Goal: Information Seeking & Learning: Check status

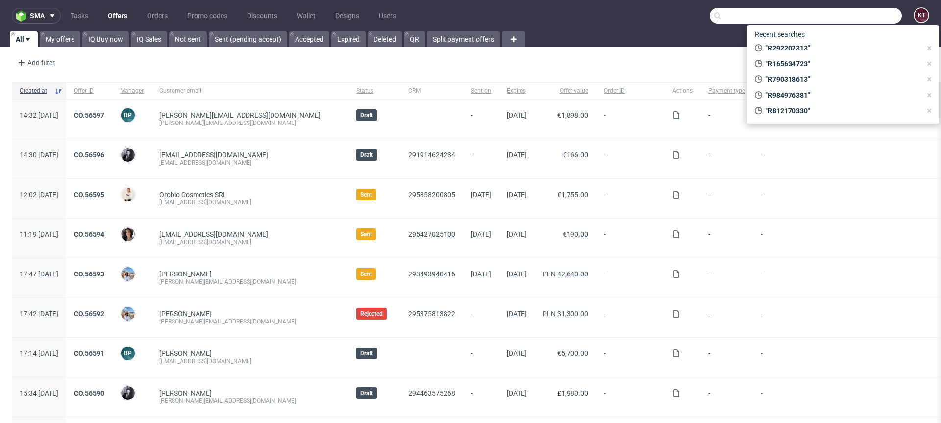
click at [856, 15] on input "text" at bounding box center [806, 16] width 192 height 16
paste input "R437898749"
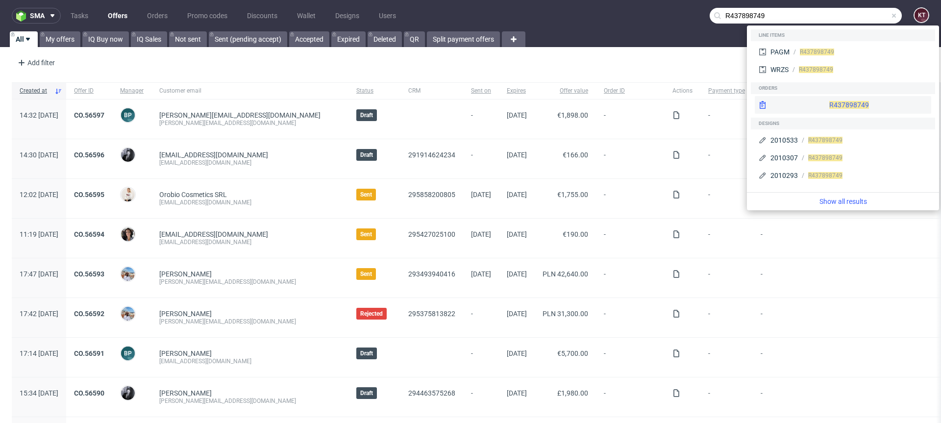
type input "R437898749"
click at [837, 104] on div "R437898749" at bounding box center [843, 105] width 176 height 18
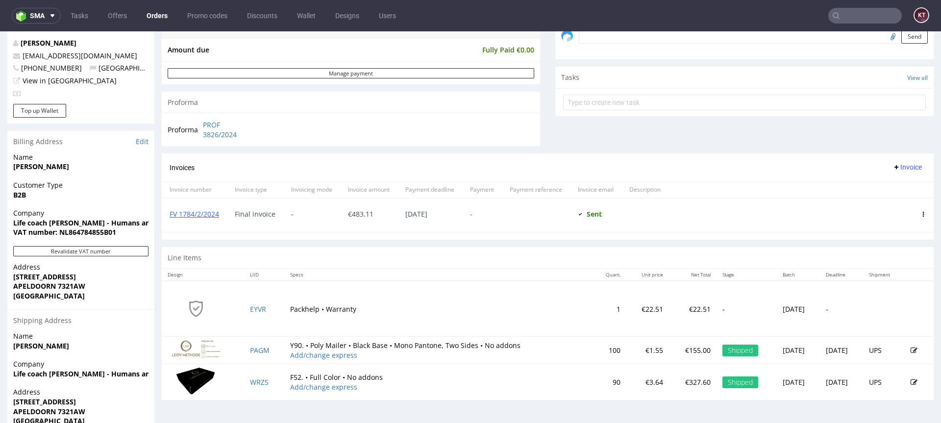
scroll to position [410, 0]
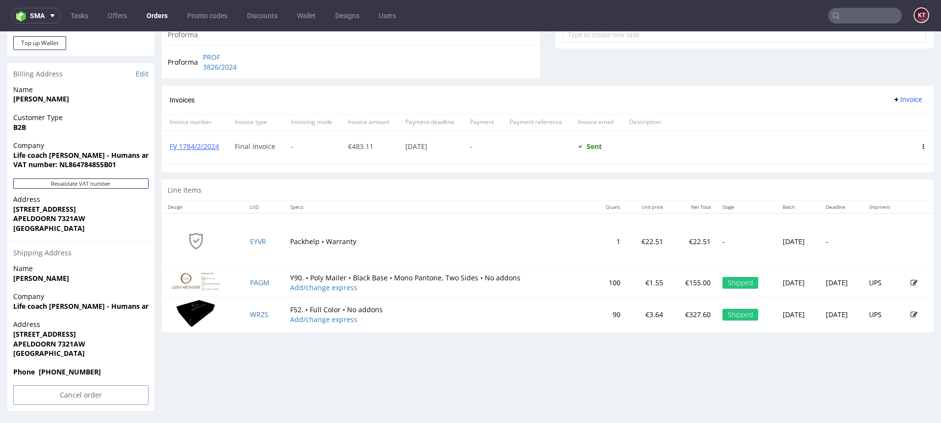
click at [196, 313] on img at bounding box center [196, 312] width 49 height 27
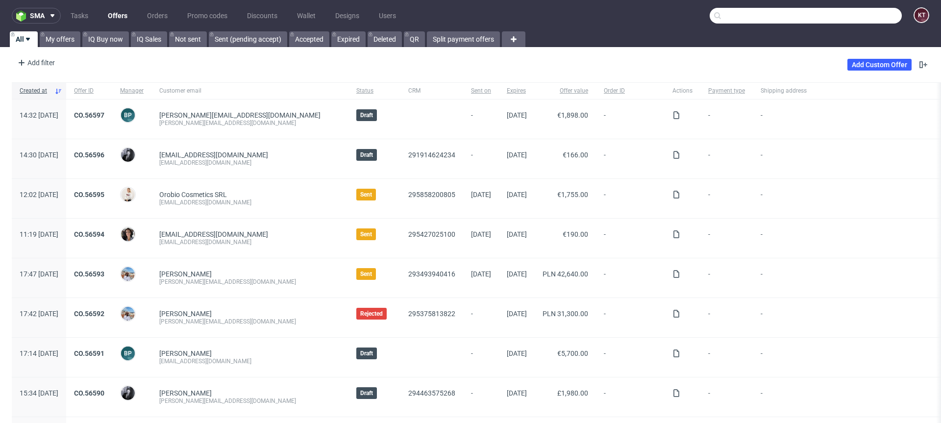
click at [855, 12] on input "text" at bounding box center [806, 16] width 192 height 16
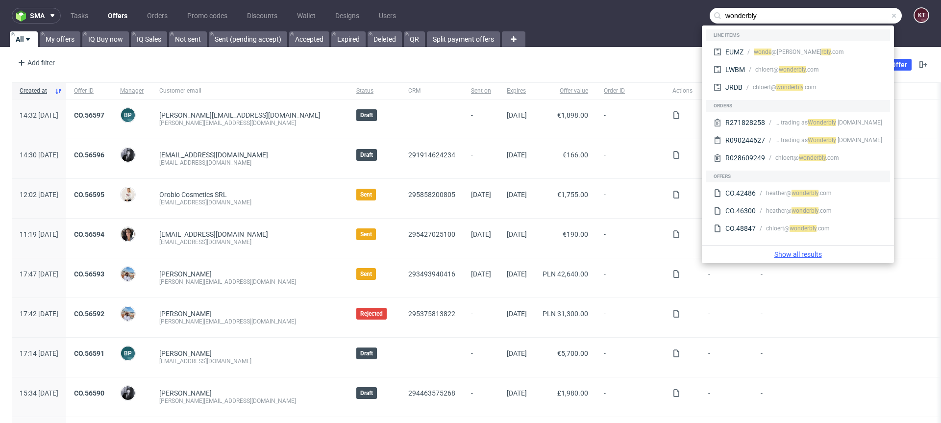
type input "wonderbly"
click at [806, 256] on link "Show all results" at bounding box center [798, 254] width 184 height 10
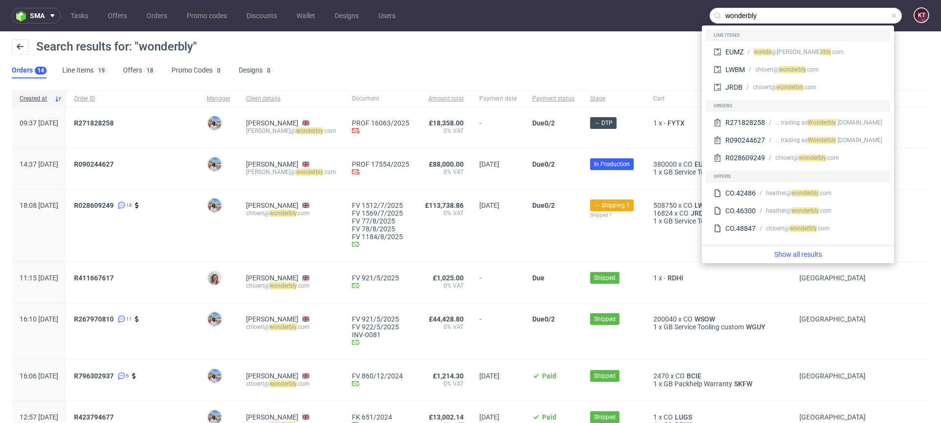
click at [442, 58] on div "Search results for: "wonderbly"" at bounding box center [470, 51] width 917 height 24
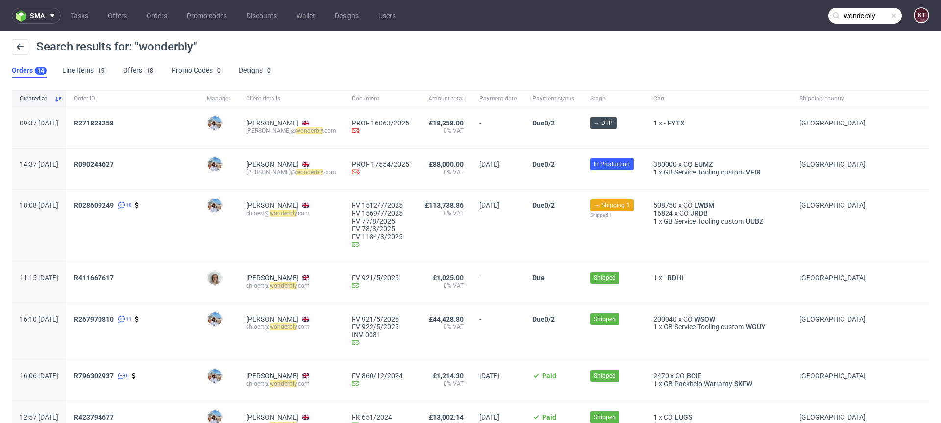
scroll to position [8, 0]
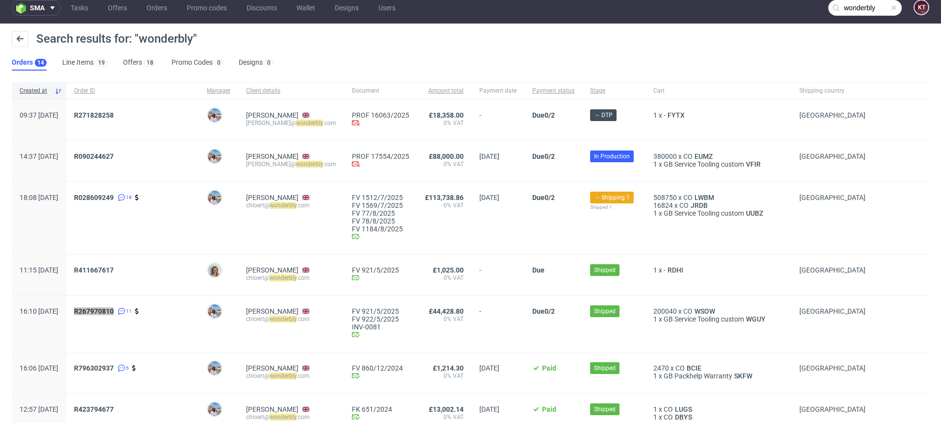
drag, startPoint x: 123, startPoint y: 313, endPoint x: 750, endPoint y: 9, distance: 696.9
click at [0, 0] on div "sma Tasks Offers Orders Promo codes Discounts Wallet Designs Users wonderbly KT…" at bounding box center [470, 211] width 941 height 423
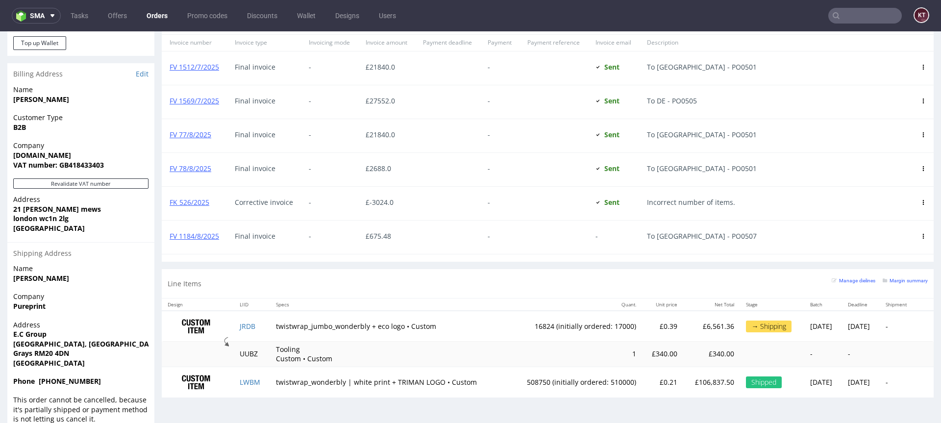
scroll to position [2, 0]
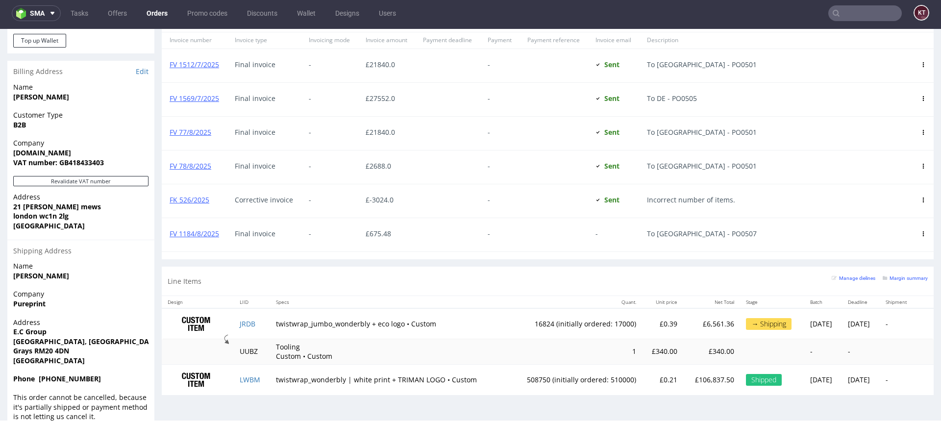
click at [554, 350] on td "1" at bounding box center [574, 351] width 135 height 25
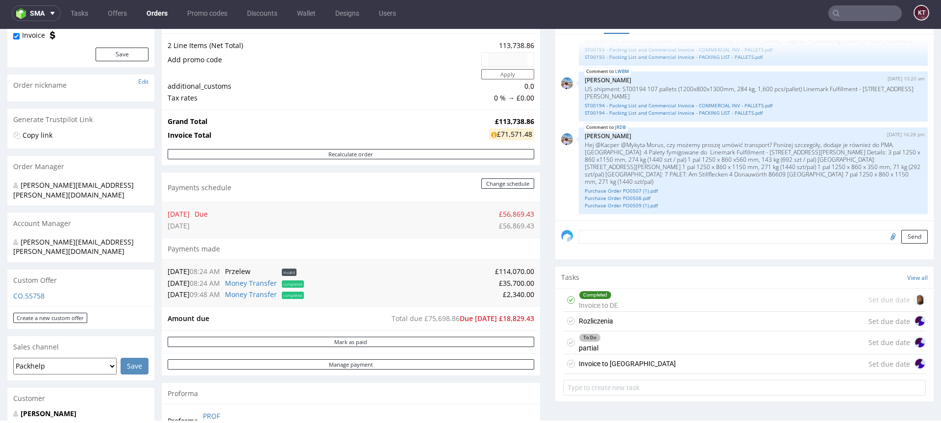
scroll to position [118, 0]
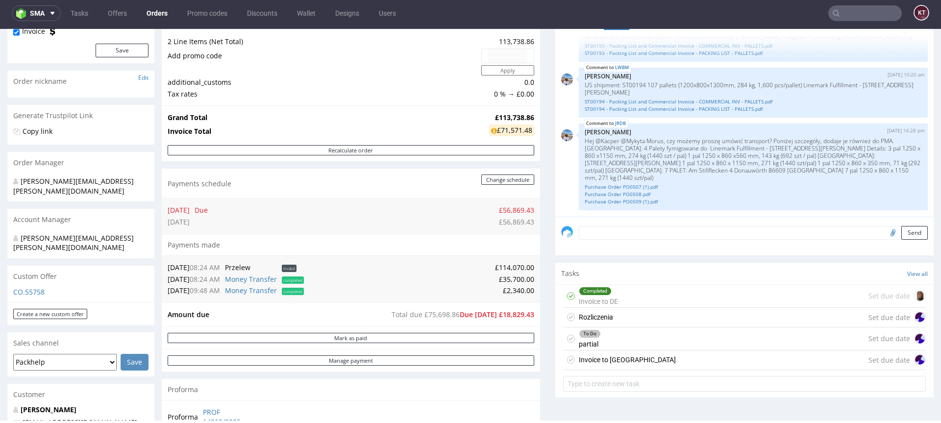
click at [740, 362] on div "Invoice to [GEOGRAPHIC_DATA] Set due date" at bounding box center [744, 360] width 363 height 20
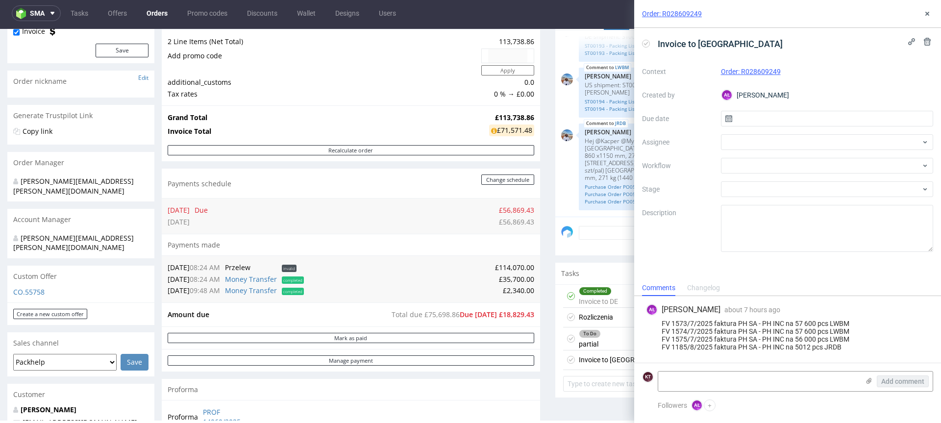
click at [815, 331] on div "FV 1573/7/2025 faktura PH SA - PH INC na 57 600 pcs LWBM FV 1574/7/2025 faktura…" at bounding box center [787, 334] width 283 height 31
click at [748, 338] on div "FV 1573/7/2025 faktura PH SA - PH INC na 57 600 pcs LWBM FV 1574/7/2025 faktura…" at bounding box center [787, 334] width 283 height 31
click at [795, 334] on div "FV 1573/7/2025 faktura PH SA - PH INC na 57 600 pcs LWBM FV 1574/7/2025 faktura…" at bounding box center [787, 334] width 283 height 31
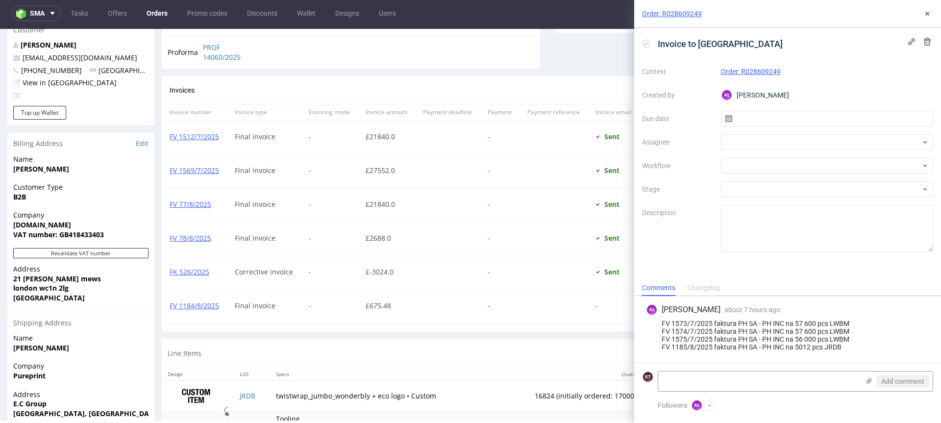
scroll to position [484, 0]
click at [839, 348] on div "FV 1573/7/2025 faktura PH SA - PH INC na 57 600 pcs LWBM FV 1574/7/2025 faktura…" at bounding box center [787, 334] width 283 height 31
click at [875, 348] on div "FV 1573/7/2025 faktura PH SA - PH INC na 57 600 pcs LWBM FV 1574/7/2025 faktura…" at bounding box center [787, 334] width 283 height 31
click at [801, 328] on div "FV 1573/7/2025 faktura PH SA - PH INC na 57 600 pcs LWBM FV 1574/7/2025 faktura…" at bounding box center [787, 334] width 283 height 31
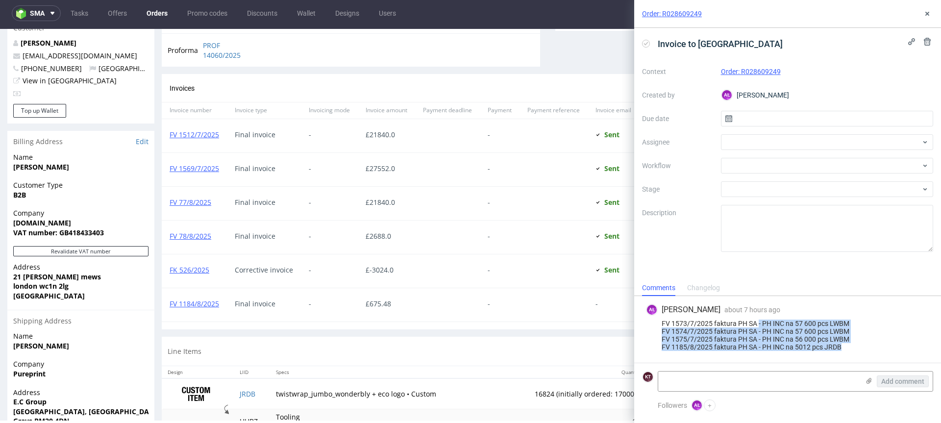
drag, startPoint x: 758, startPoint y: 321, endPoint x: 846, endPoint y: 349, distance: 92.4
click at [846, 349] on div "FV 1573/7/2025 faktura PH SA - PH INC na 57 600 pcs LWBM FV 1574/7/2025 faktura…" at bounding box center [787, 334] width 283 height 31
click at [867, 341] on div "FV 1573/7/2025 faktura PH SA - PH INC na 57 600 pcs LWBM FV 1574/7/2025 faktura…" at bounding box center [787, 334] width 283 height 31
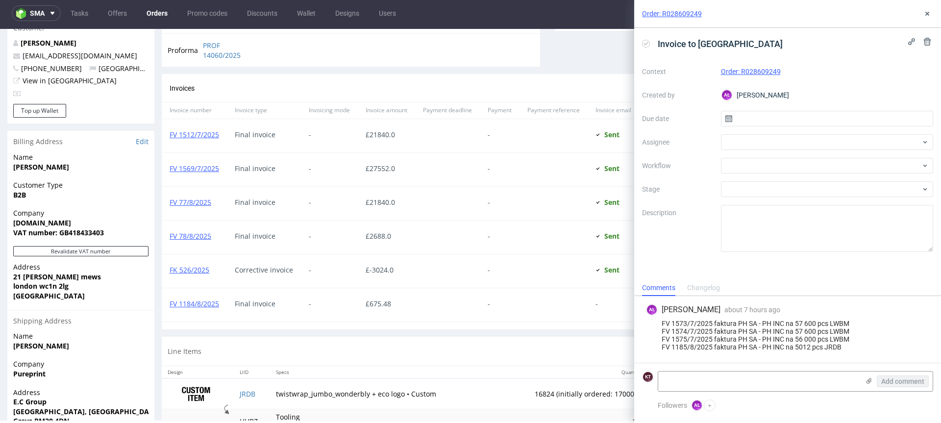
click at [799, 343] on div "FV 1573/7/2025 faktura PH SA - PH INC na 57 600 pcs LWBM FV 1574/7/2025 faktura…" at bounding box center [787, 334] width 283 height 31
click at [790, 343] on div at bounding box center [790, 343] width 0 height 0
click at [829, 323] on div "FV 1573/7/2025 faktura PH SA - PH INC na 57 600 pcs LWBM FV 1574/7/2025 faktura…" at bounding box center [787, 334] width 283 height 31
click at [740, 328] on div "FV 1573/7/2025 faktura PH SA - PH INC na 57 600 pcs LWBM FV 1574/7/2025 faktura…" at bounding box center [787, 334] width 283 height 31
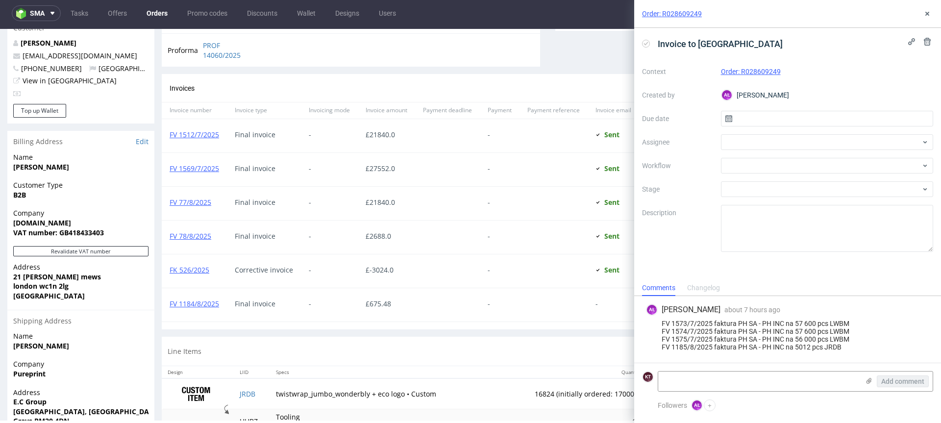
click at [740, 328] on div "FV 1573/7/2025 faktura PH SA - PH INC na 57 600 pcs LWBM FV 1574/7/2025 faktura…" at bounding box center [787, 334] width 283 height 31
click at [786, 331] on div "FV 1573/7/2025 faktura PH SA - PH INC na 57 600 pcs LWBM FV 1574/7/2025 faktura…" at bounding box center [787, 334] width 283 height 31
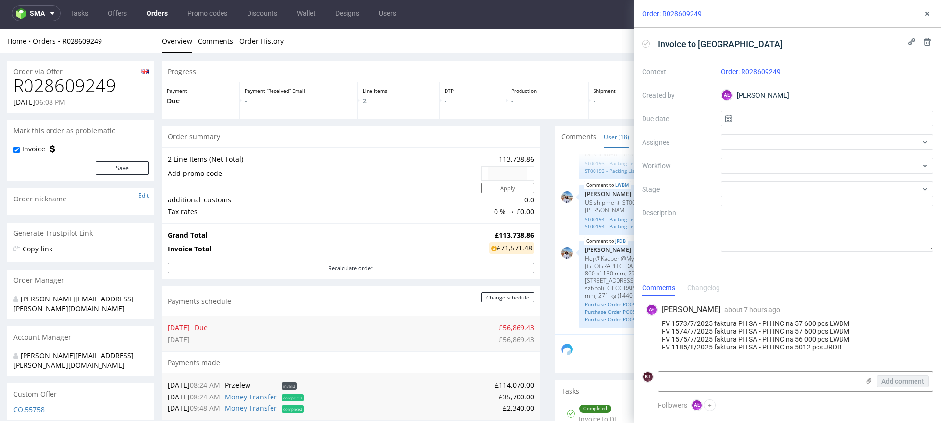
scroll to position [701, 0]
click at [530, 247] on div "£71,571.48" at bounding box center [511, 248] width 45 height 12
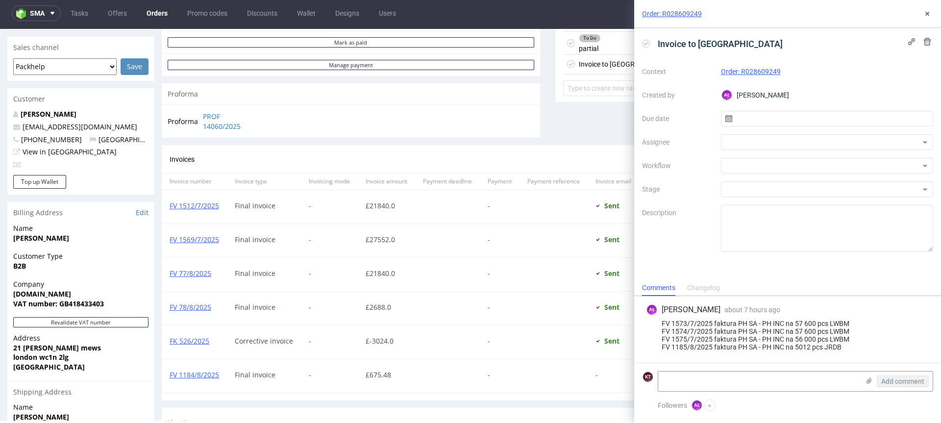
scroll to position [414, 0]
click at [925, 10] on icon at bounding box center [927, 14] width 8 height 8
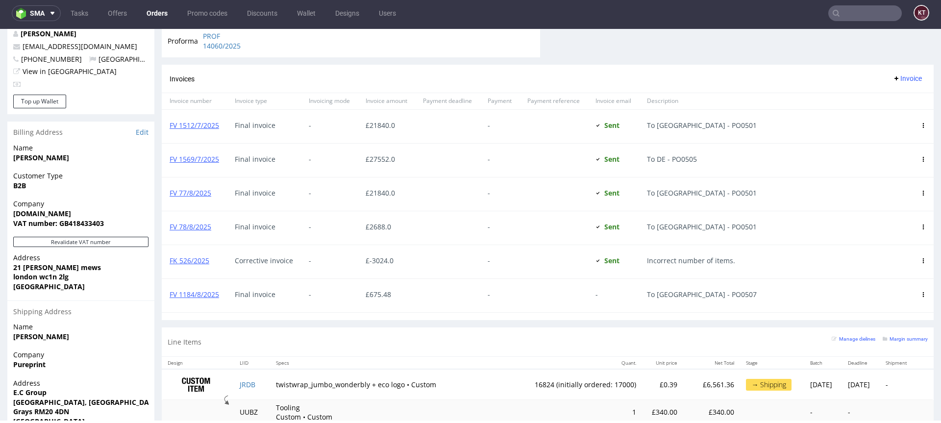
scroll to position [554, 0]
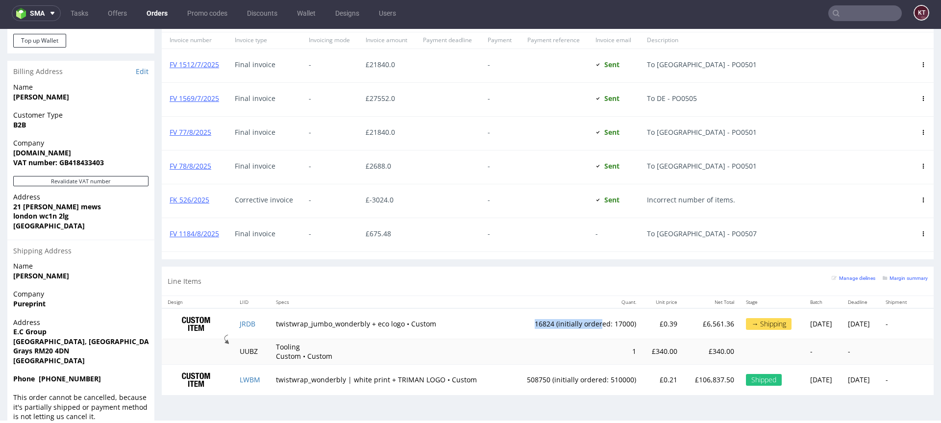
drag, startPoint x: 499, startPoint y: 321, endPoint x: 571, endPoint y: 321, distance: 72.5
click at [571, 322] on td "16824 (initially ordered: 17000)" at bounding box center [574, 323] width 135 height 31
click at [507, 329] on td "16824 (initially ordered: 17000)" at bounding box center [574, 323] width 135 height 31
click at [531, 322] on td "16824 (initially ordered: 17000)" at bounding box center [574, 323] width 135 height 31
click at [596, 333] on td "16824 (initially ordered: 17000)" at bounding box center [574, 323] width 135 height 31
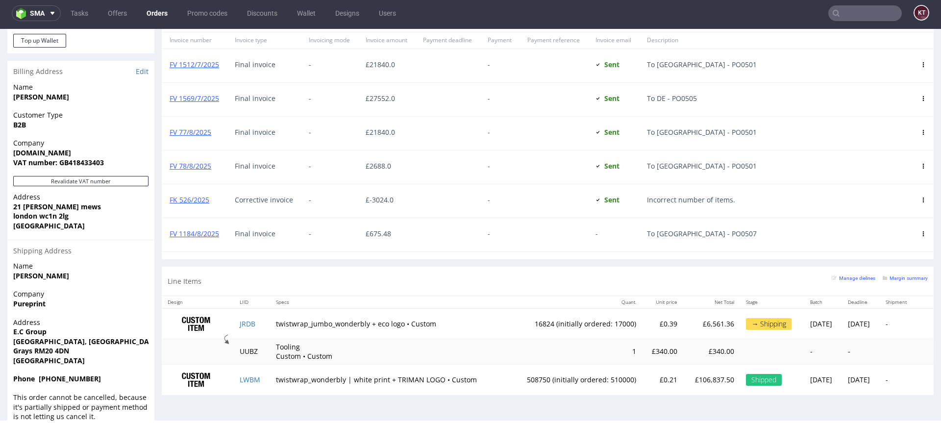
click at [542, 339] on td "16824 (initially ordered: 17000)" at bounding box center [574, 323] width 135 height 31
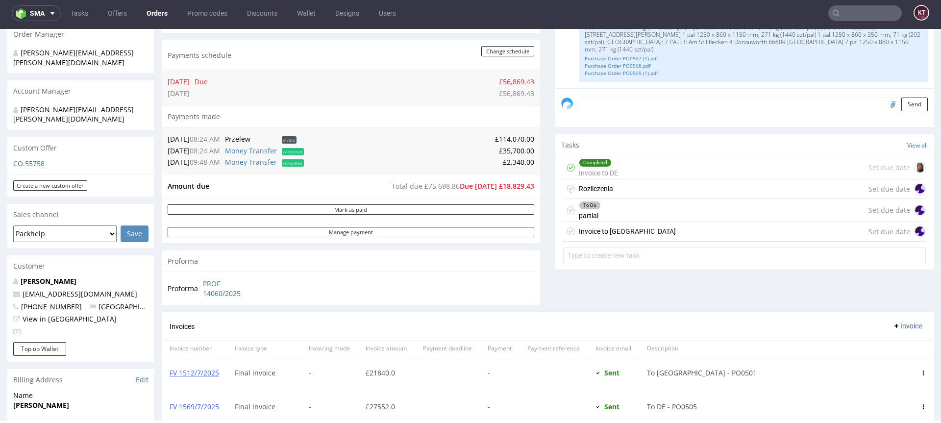
scroll to position [238, 0]
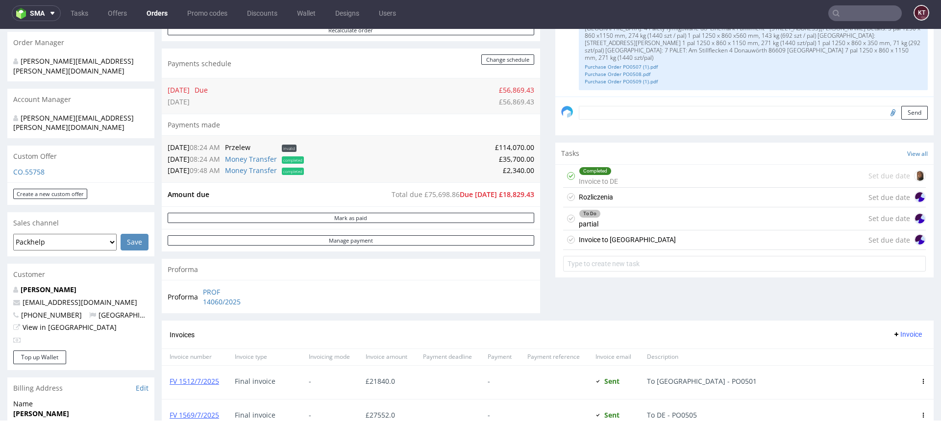
click at [607, 238] on div "Invoice to USA" at bounding box center [627, 240] width 97 height 12
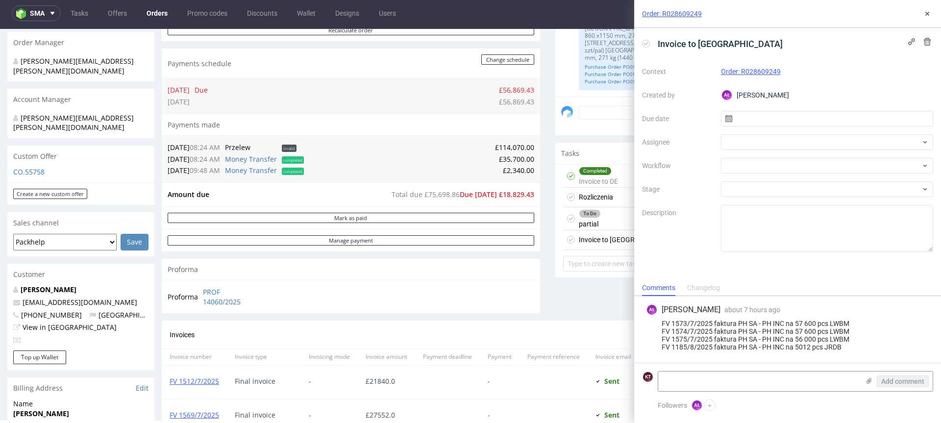
click at [590, 299] on div "Comments User (18) Order (5) Automatic (0) Attachments (10) All (18) View all (…" at bounding box center [744, 104] width 378 height 433
click at [928, 15] on use at bounding box center [927, 14] width 4 height 4
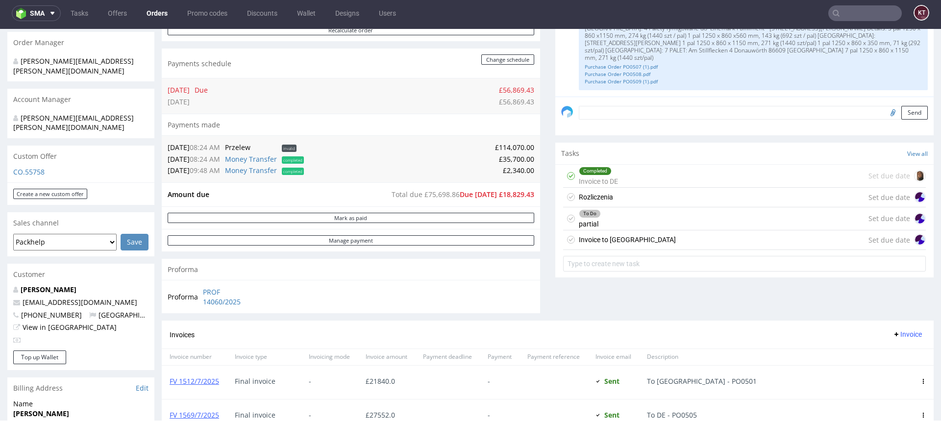
click at [599, 214] on div "To Do partial Set due date" at bounding box center [744, 218] width 363 height 23
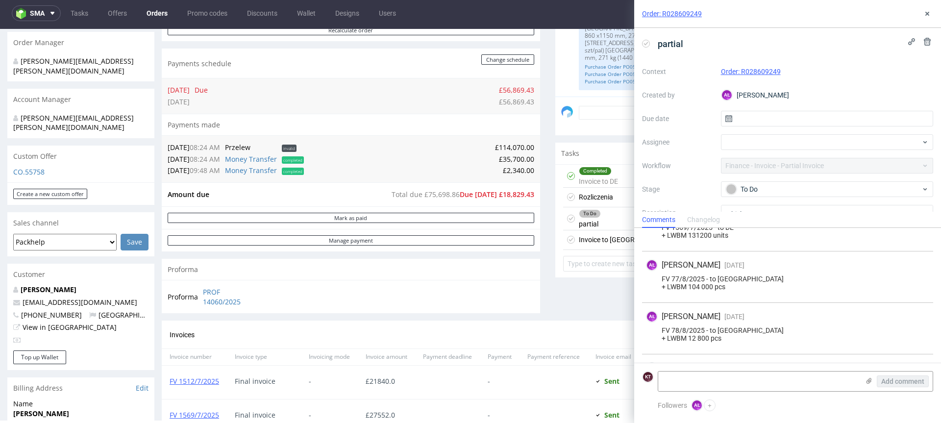
scroll to position [204, 0]
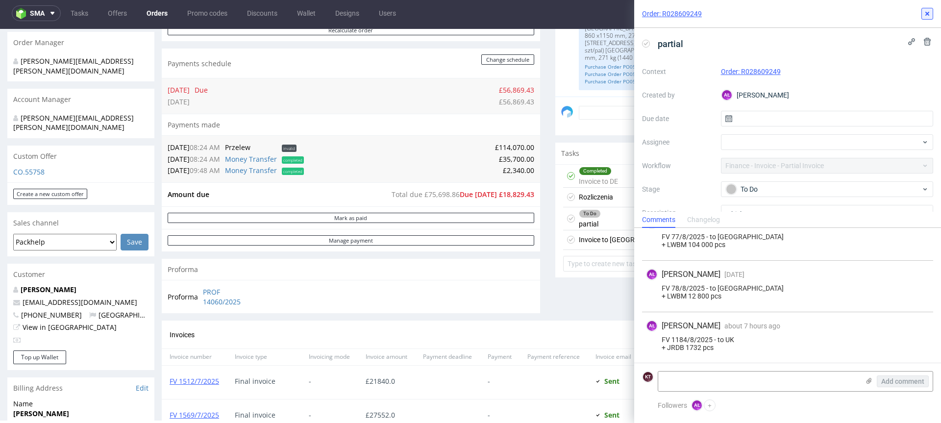
click at [931, 17] on icon at bounding box center [927, 14] width 8 height 8
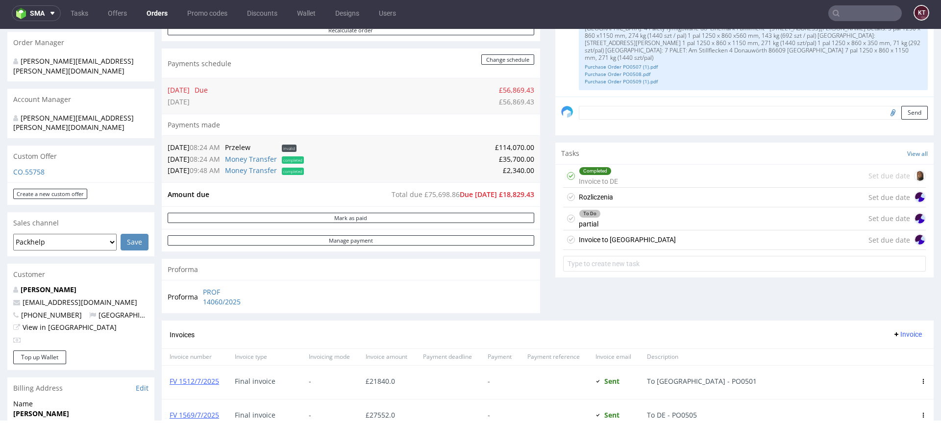
click at [601, 283] on div "Comments User (18) Order (5) Automatic (0) Attachments (10) All (18) View all (…" at bounding box center [744, 104] width 378 height 433
click at [627, 242] on div "Invoice to USA Set due date" at bounding box center [744, 240] width 363 height 20
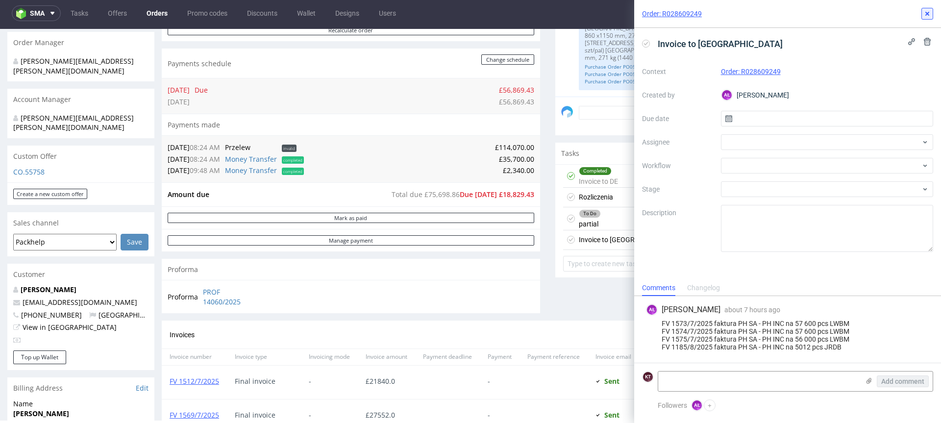
click at [929, 12] on icon at bounding box center [927, 14] width 8 height 8
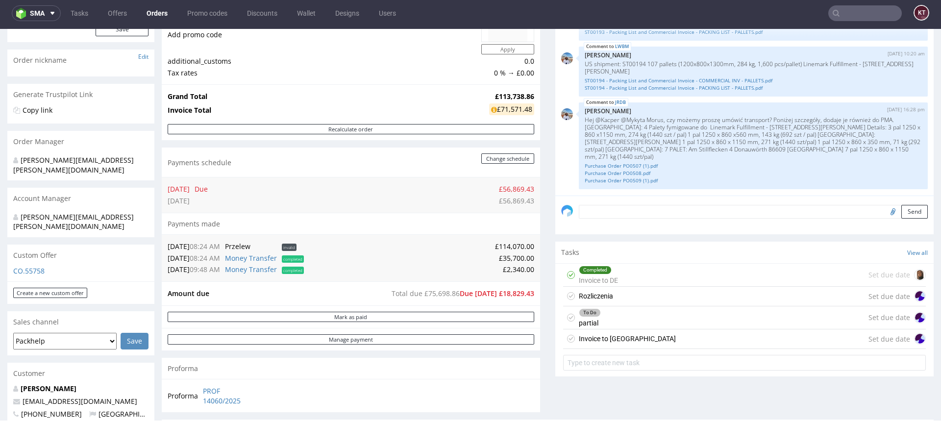
scroll to position [121, 0]
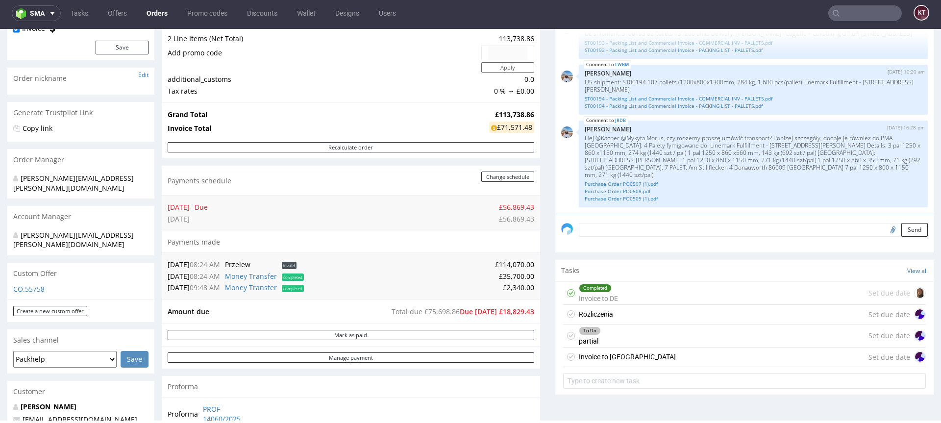
click at [465, 228] on div "06.07.25 Due £56,869.43 31.08.25 £56,869.43" at bounding box center [351, 212] width 378 height 35
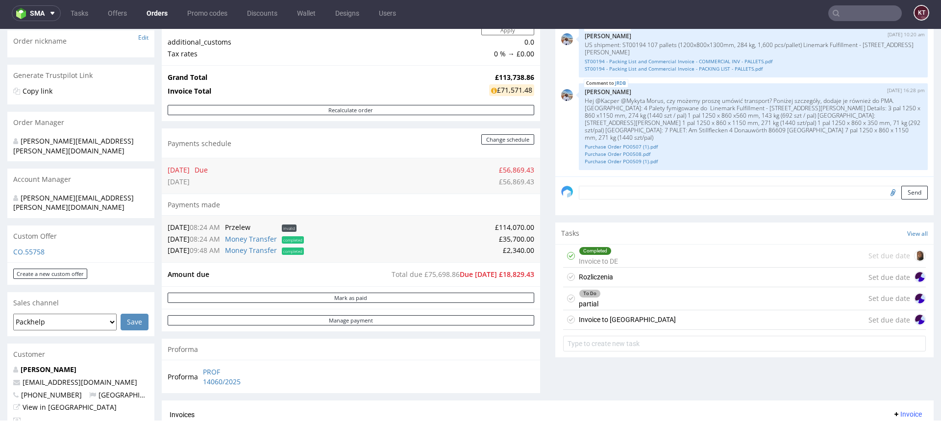
scroll to position [163, 0]
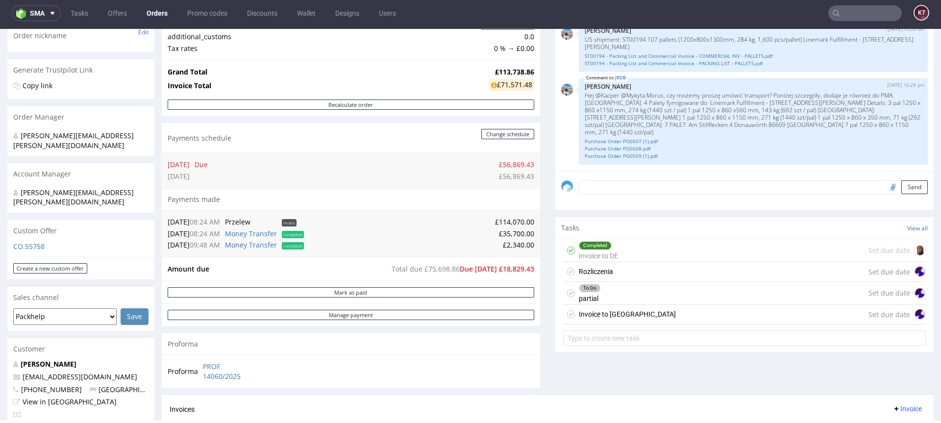
click at [650, 294] on div "To Do partial Set due date" at bounding box center [744, 293] width 363 height 23
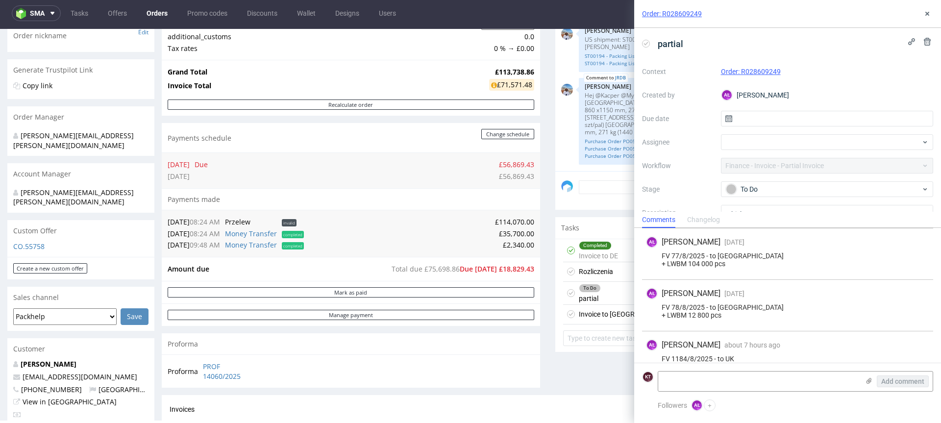
scroll to position [204, 0]
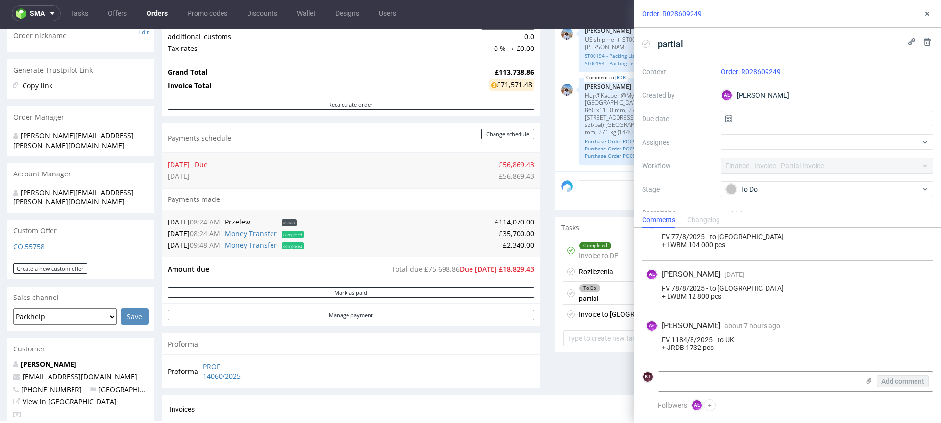
click at [746, 346] on div "FV 1184/8/2025 - to UK + JRDB 1732 pcs" at bounding box center [787, 344] width 283 height 16
click at [929, 12] on icon at bounding box center [927, 14] width 8 height 8
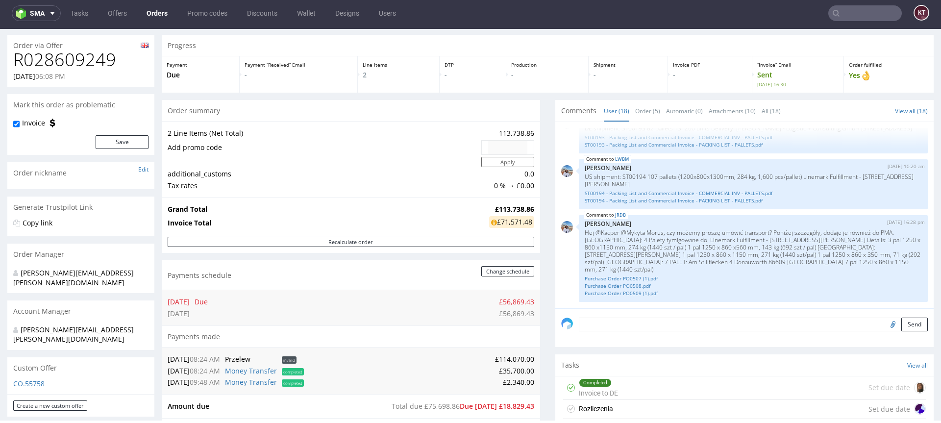
scroll to position [25, 0]
click at [443, 295] on div "06.07.25 Due £56,869.43 31.08.25 £56,869.43" at bounding box center [351, 308] width 378 height 35
click at [506, 219] on div "£71,571.48" at bounding box center [511, 223] width 45 height 12
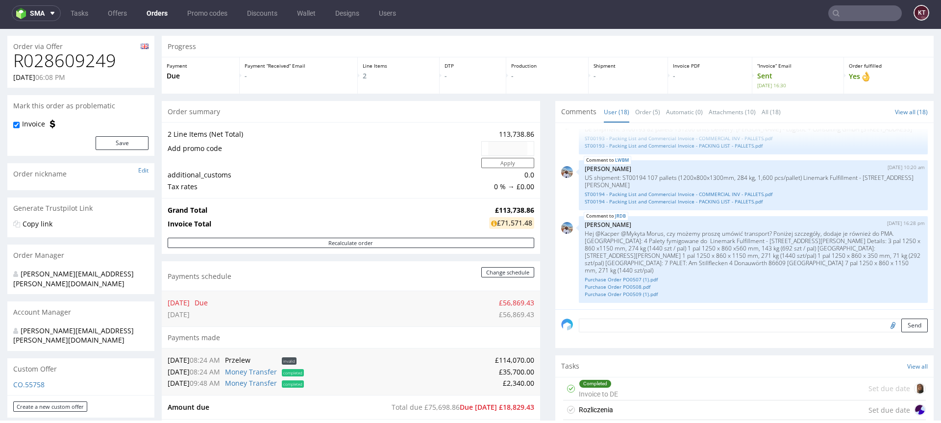
click at [506, 219] on div "£71,571.48" at bounding box center [511, 223] width 45 height 12
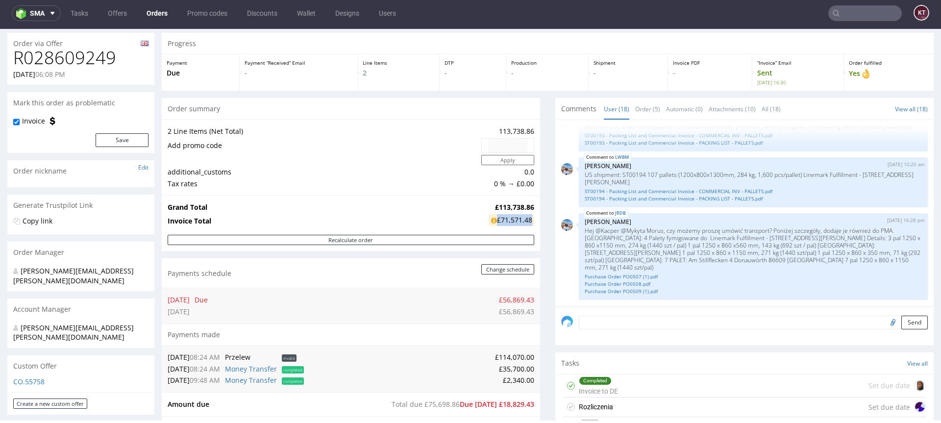
scroll to position [3, 0]
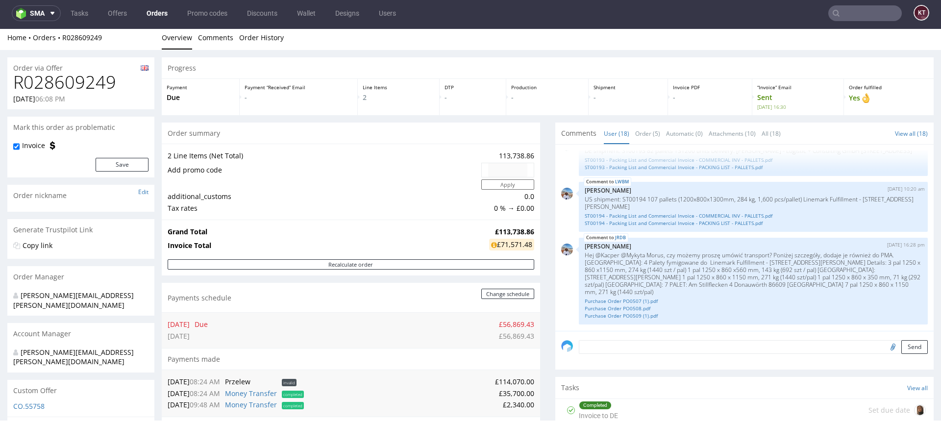
click at [522, 236] on td "£113,738.86" at bounding box center [511, 232] width 48 height 12
click at [523, 243] on div "£71,571.48" at bounding box center [511, 245] width 45 height 12
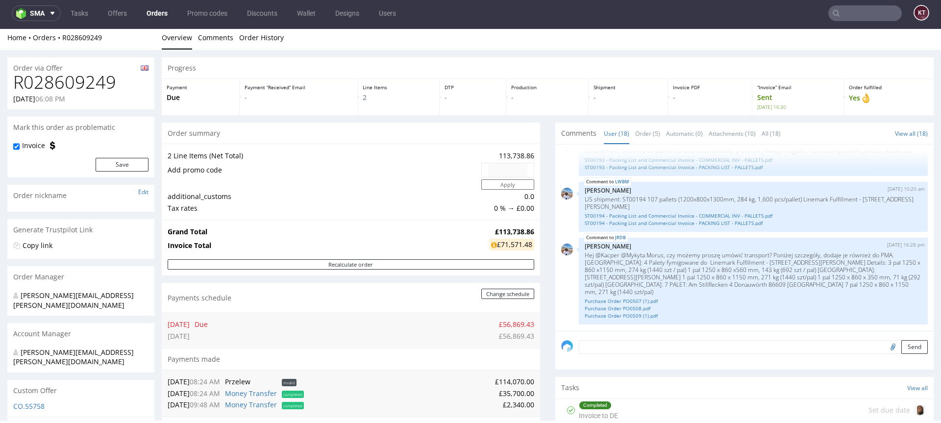
click at [523, 243] on div "£71,571.48" at bounding box center [511, 245] width 45 height 12
click at [525, 233] on strong "£113,738.86" at bounding box center [514, 231] width 39 height 9
click at [526, 245] on div "£71,571.48" at bounding box center [511, 245] width 45 height 12
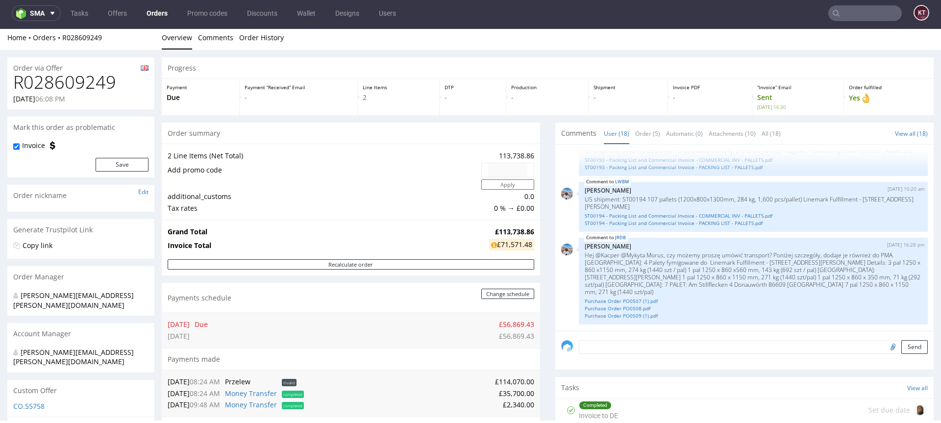
click at [526, 245] on div "£71,571.48" at bounding box center [511, 245] width 45 height 12
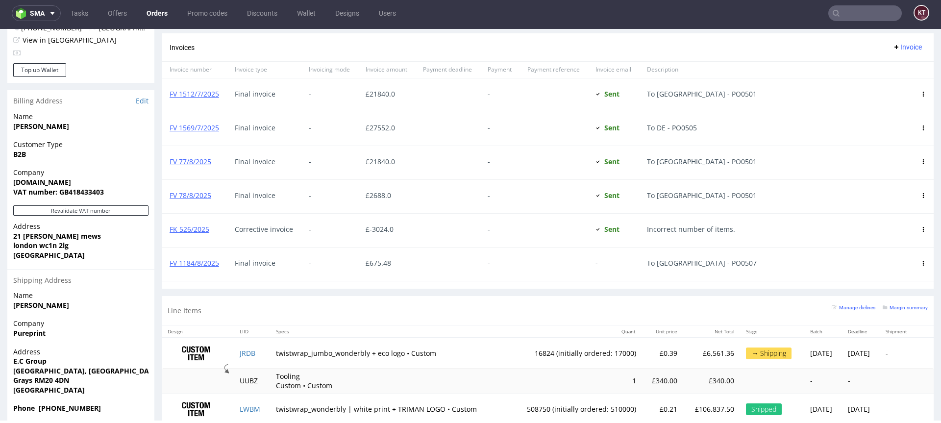
scroll to position [554, 0]
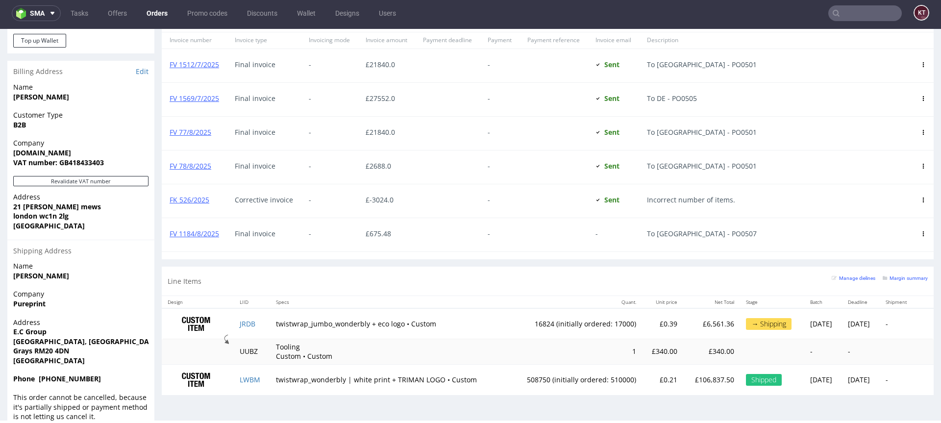
click at [557, 329] on td "16824 (initially ordered: 17000)" at bounding box center [574, 323] width 135 height 31
click at [589, 331] on td "16824 (initially ordered: 17000)" at bounding box center [574, 323] width 135 height 31
click at [747, 325] on div "→ Shipping" at bounding box center [769, 324] width 46 height 12
click at [642, 342] on td "£340.00" at bounding box center [663, 351] width 42 height 25
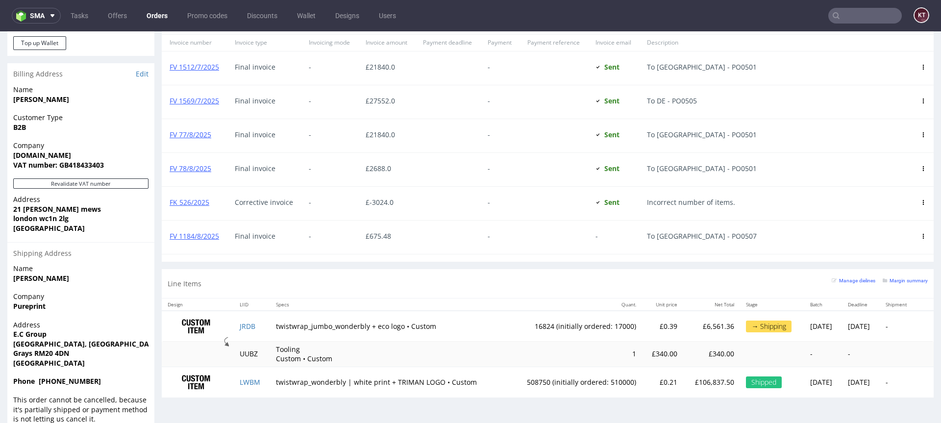
scroll to position [2, 0]
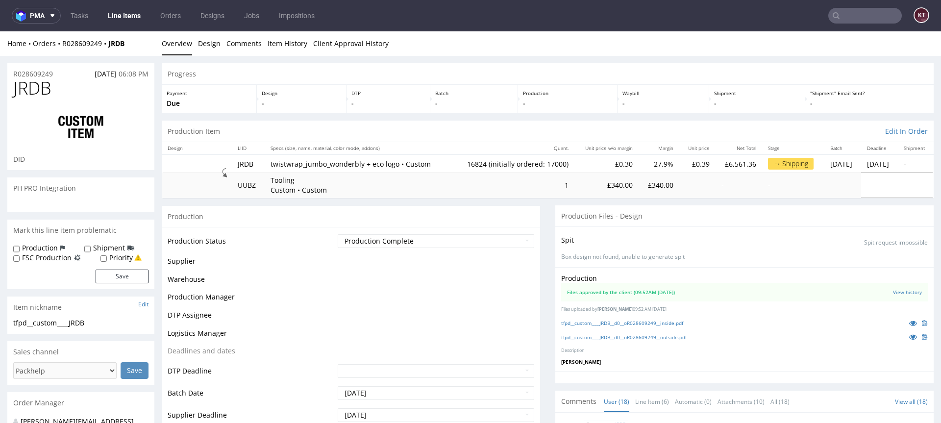
scroll to position [709, 0]
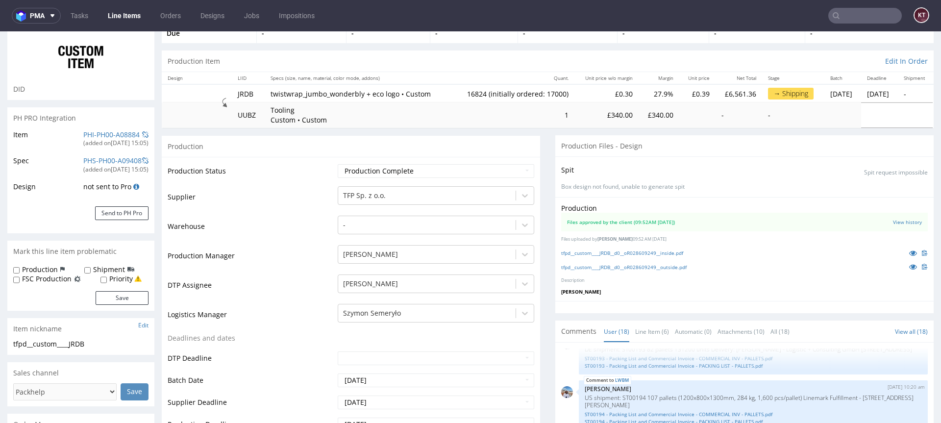
type input "16824"
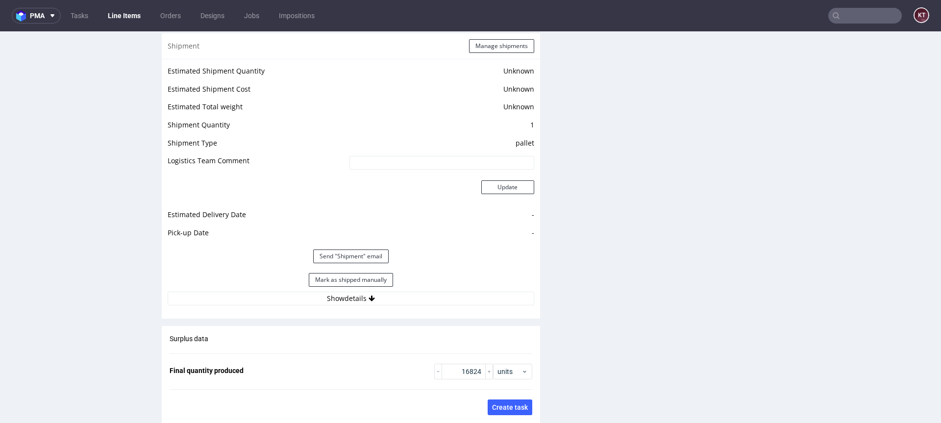
scroll to position [1302, 0]
click at [309, 299] on button "Show details" at bounding box center [351, 298] width 367 height 14
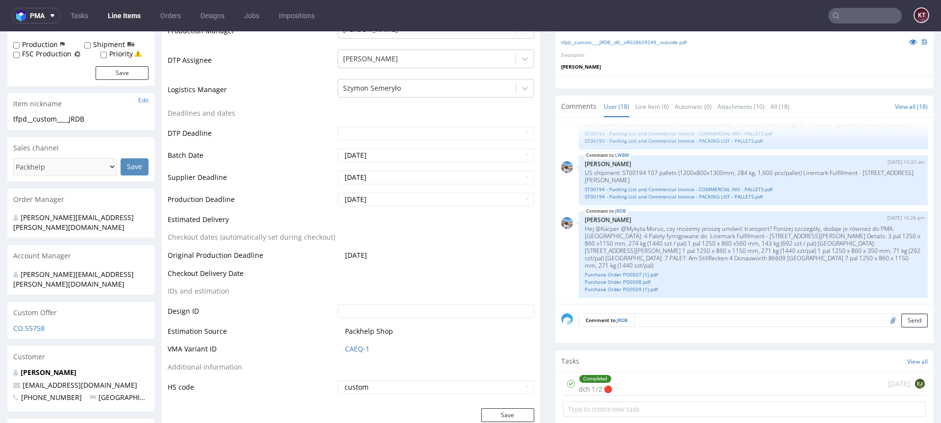
scroll to position [0, 0]
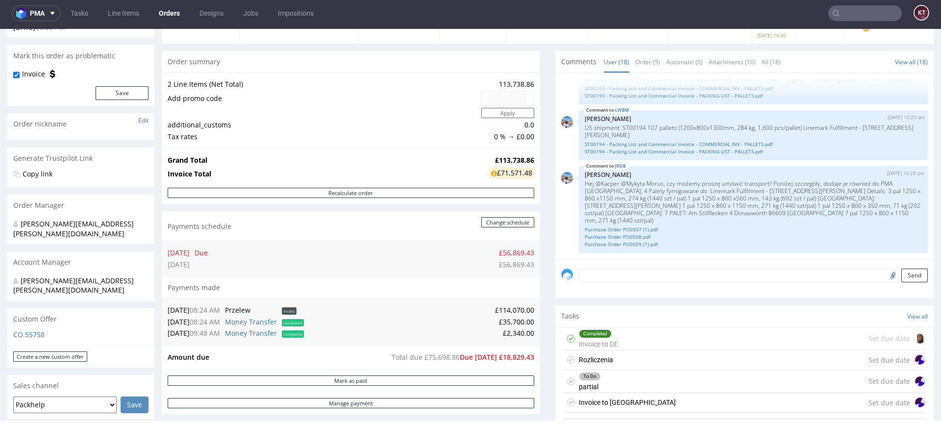
scroll to position [72, 0]
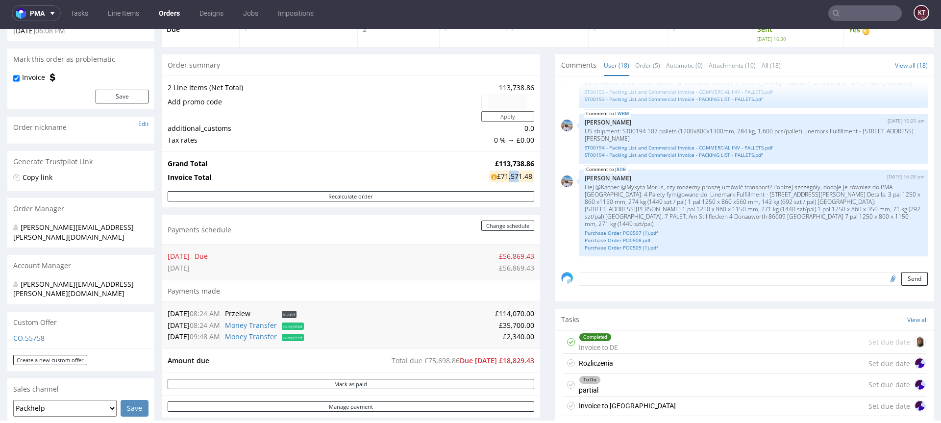
drag, startPoint x: 511, startPoint y: 178, endPoint x: 503, endPoint y: 178, distance: 8.3
click at [503, 178] on div "£71,571.48" at bounding box center [511, 177] width 45 height 12
drag, startPoint x: 489, startPoint y: 178, endPoint x: 519, endPoint y: 178, distance: 30.4
click at [519, 178] on div "£71,571.48" at bounding box center [511, 177] width 45 height 12
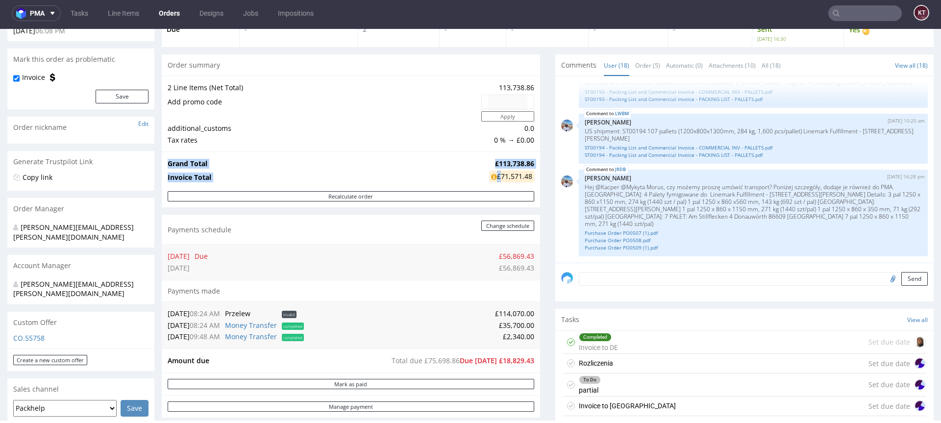
drag, startPoint x: 494, startPoint y: 177, endPoint x: 536, endPoint y: 177, distance: 42.1
click at [518, 176] on div "£71,571.48" at bounding box center [511, 177] width 45 height 12
click at [520, 166] on strong "£113,738.86" at bounding box center [514, 163] width 39 height 9
click at [520, 176] on div "£71,571.48" at bounding box center [511, 177] width 45 height 12
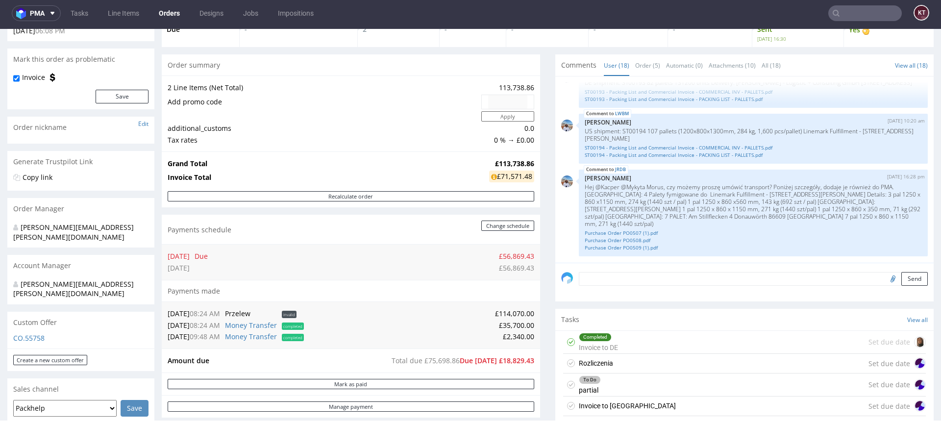
click at [520, 176] on div "£71,571.48" at bounding box center [511, 177] width 45 height 12
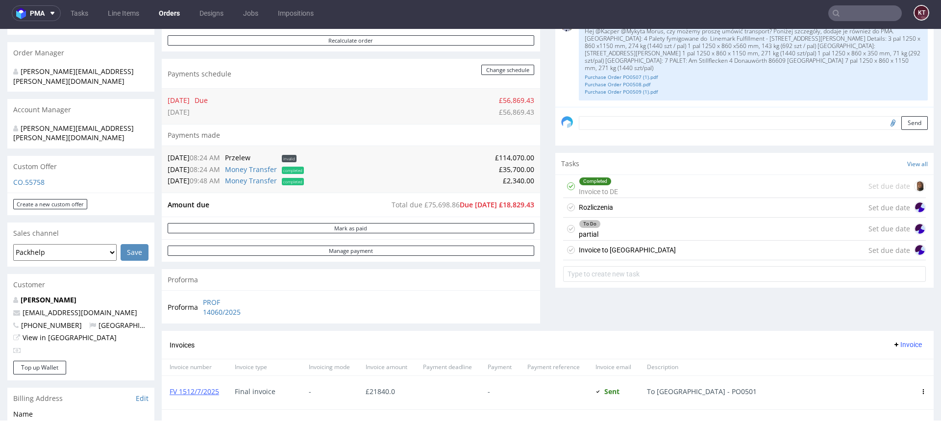
scroll to position [232, 0]
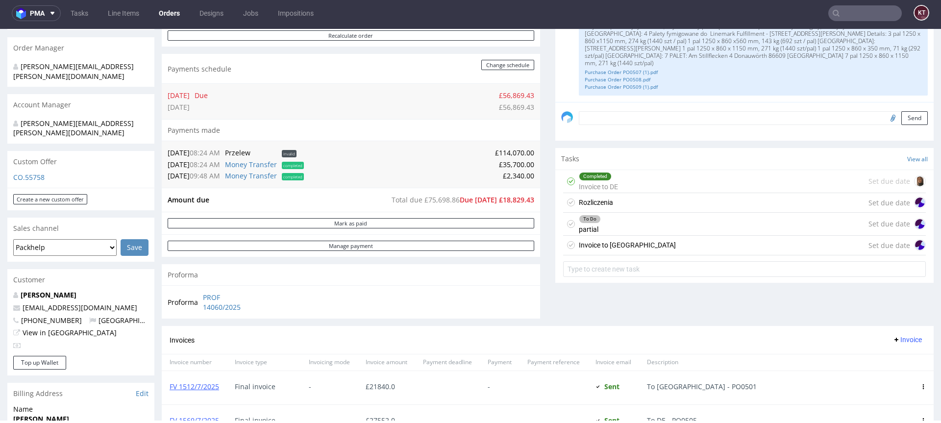
click at [645, 248] on div "Invoice to USA Set due date" at bounding box center [744, 246] width 363 height 20
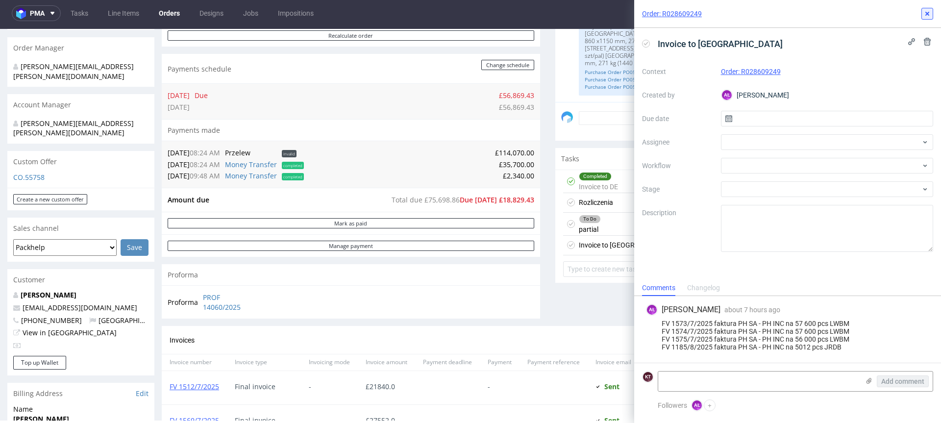
click at [927, 11] on icon at bounding box center [927, 14] width 8 height 8
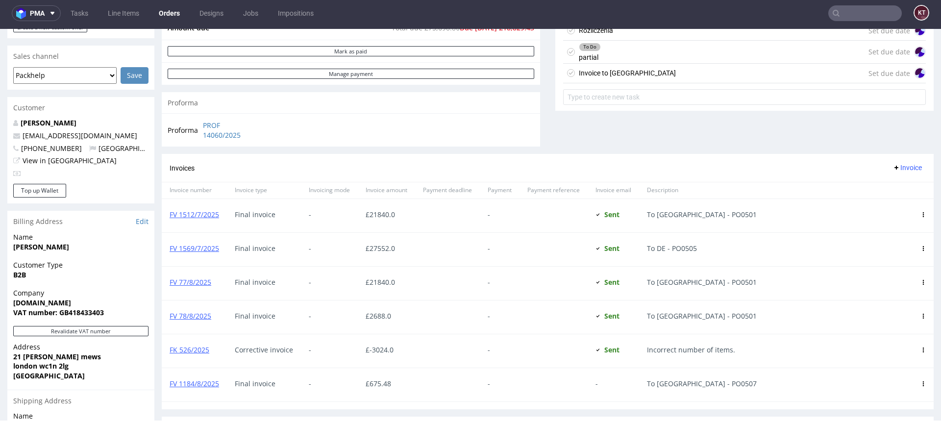
scroll to position [402, 0]
click at [381, 253] on span "£ 27552.0" at bounding box center [380, 249] width 29 height 9
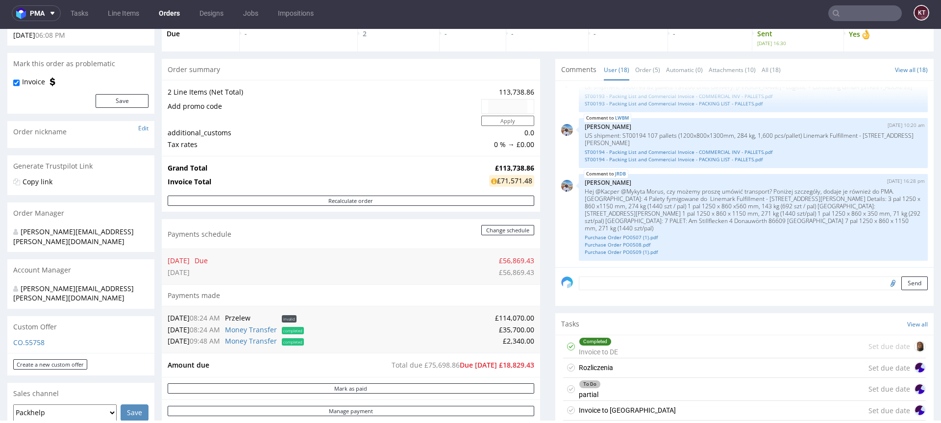
scroll to position [0, 0]
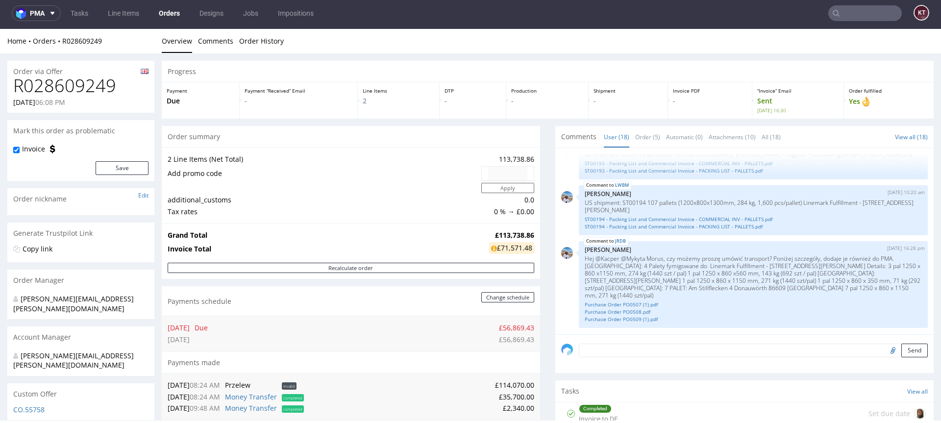
click at [512, 244] on div "£71,571.48" at bounding box center [511, 248] width 45 height 12
click at [519, 234] on strong "£113,738.86" at bounding box center [514, 234] width 39 height 9
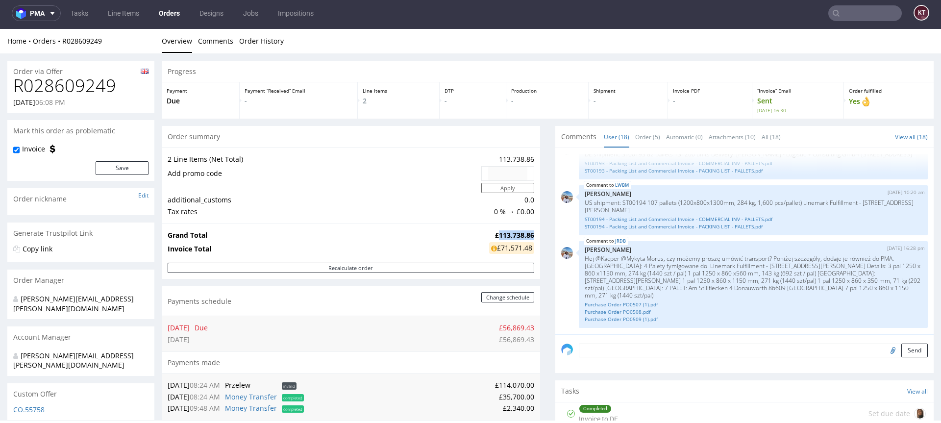
click at [519, 234] on strong "£113,738.86" at bounding box center [514, 234] width 39 height 9
click at [519, 248] on div "£71,571.48" at bounding box center [511, 248] width 45 height 12
click at [532, 247] on div "Grand Total £113,738.86 Invoice Total £71,571.48" at bounding box center [351, 243] width 378 height 40
drag, startPoint x: 532, startPoint y: 247, endPoint x: 484, endPoint y: 251, distance: 47.7
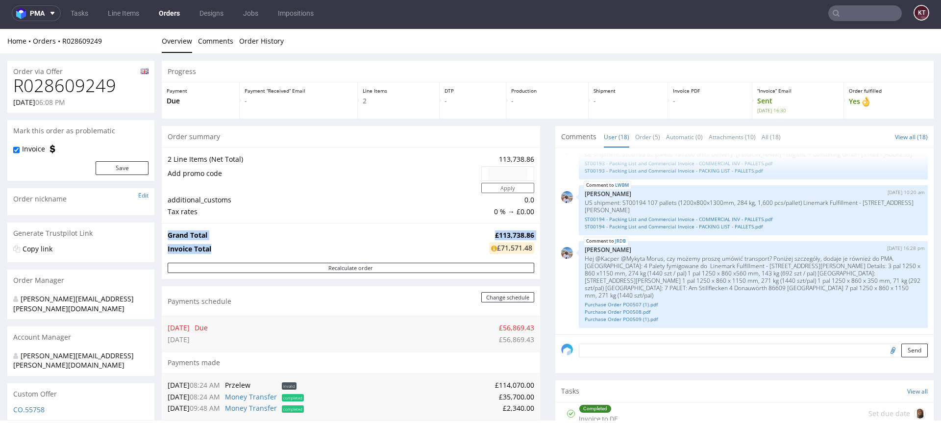
click at [484, 251] on div "Grand Total £113,738.86 Invoice Total £71,571.48" at bounding box center [351, 243] width 378 height 40
click at [502, 249] on div "£71,571.48" at bounding box center [511, 248] width 45 height 12
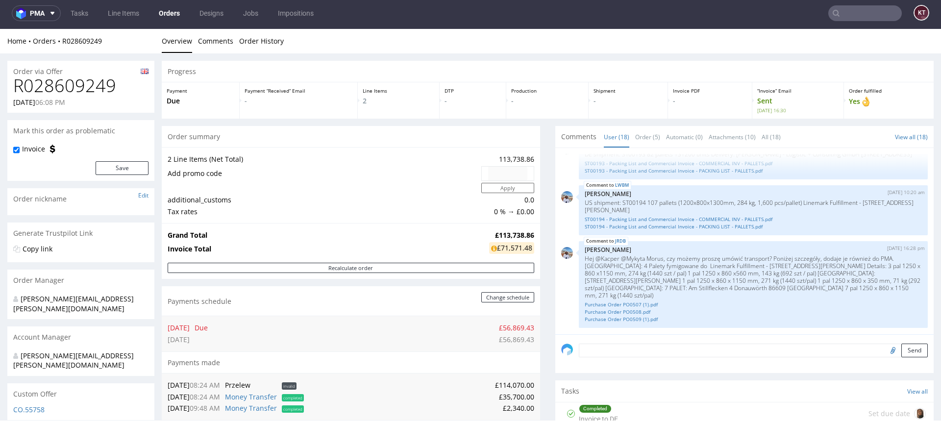
click at [518, 237] on strong "£113,738.86" at bounding box center [514, 234] width 39 height 9
click at [519, 247] on div "£71,571.48" at bounding box center [511, 248] width 45 height 12
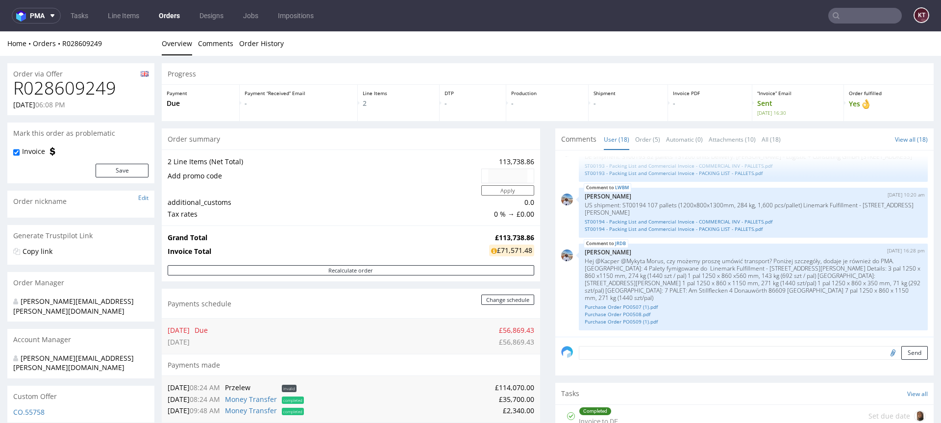
click at [427, 322] on div "06.07.25 Due £56,869.43 31.08.25 £56,869.43" at bounding box center [351, 335] width 378 height 35
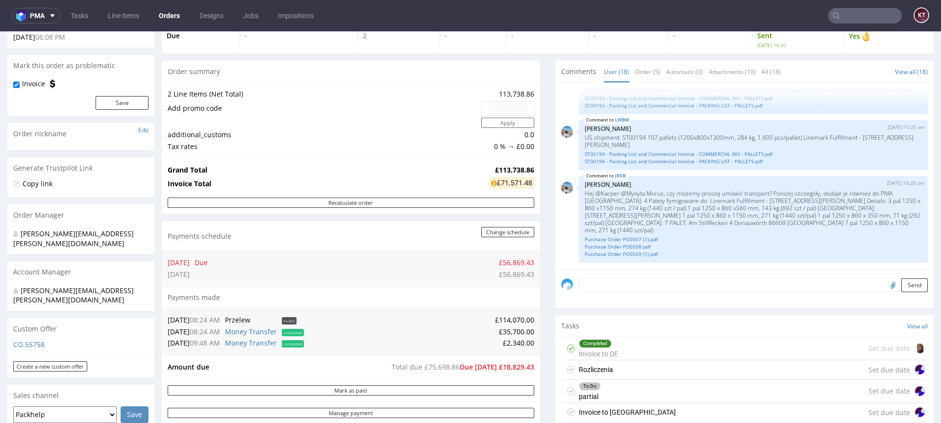
scroll to position [50, 0]
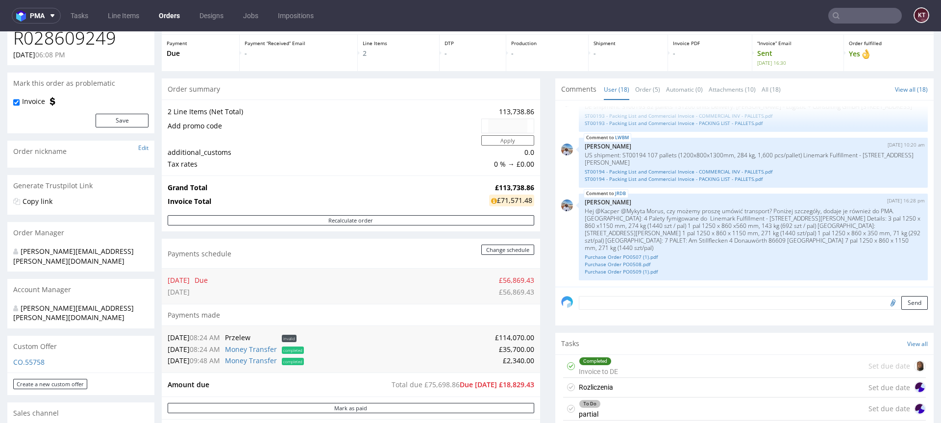
click at [439, 278] on td "£56,869.43" at bounding box center [372, 280] width 324 height 12
click at [462, 291] on td "£56,869.43" at bounding box center [372, 292] width 324 height 12
click at [102, 44] on h1 "R028609249" at bounding box center [80, 38] width 135 height 20
copy h1 "R028609249"
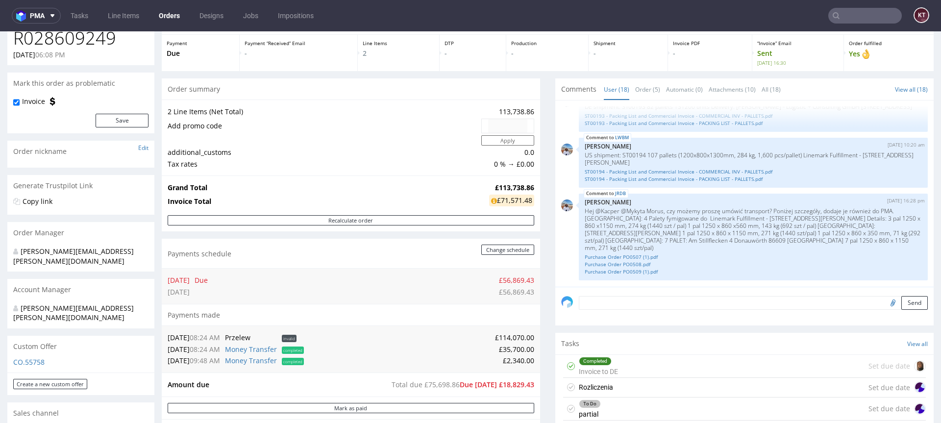
click at [353, 187] on td "Grand Total" at bounding box center [327, 188] width 319 height 12
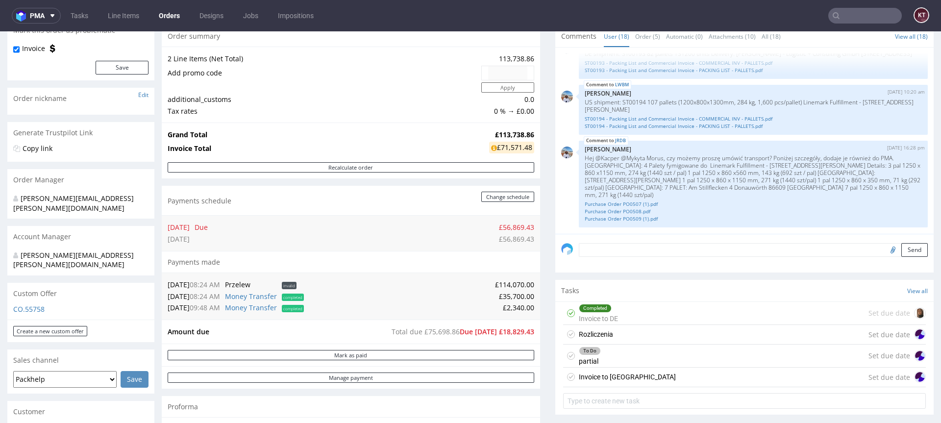
scroll to position [0, 0]
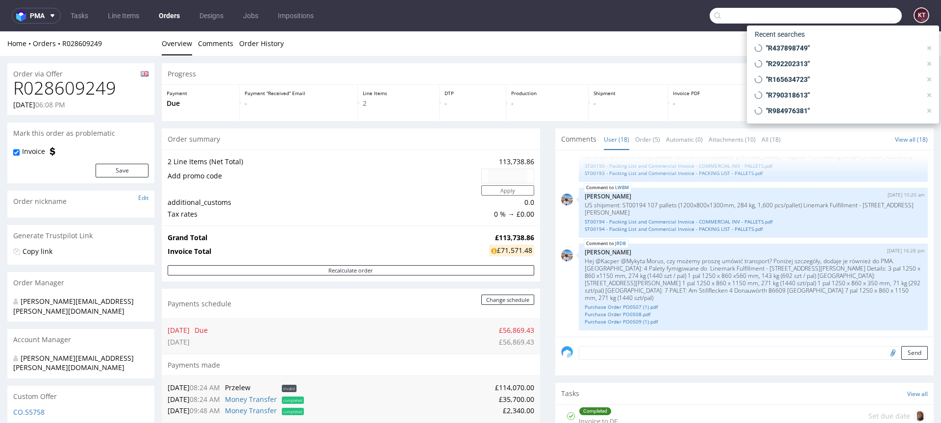
click at [844, 15] on input "text" at bounding box center [806, 16] width 192 height 16
paste input "R631843657"
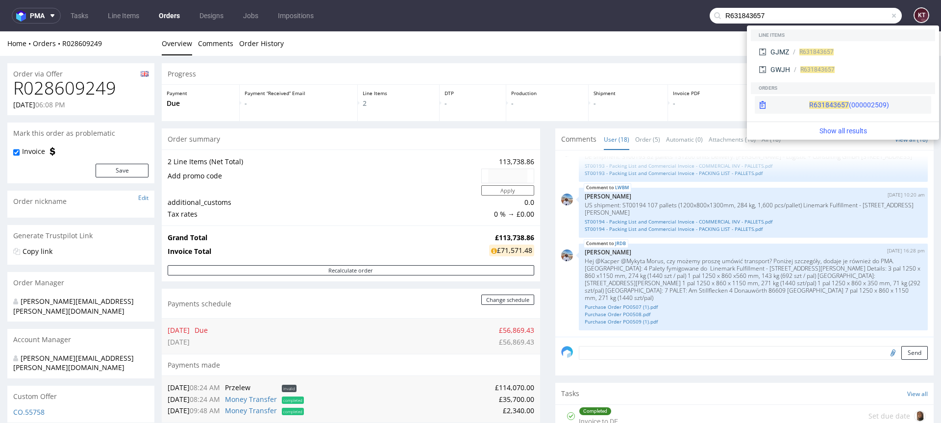
type input "R631843657"
click at [826, 104] on div "R631843657 (000002509)" at bounding box center [849, 105] width 80 height 10
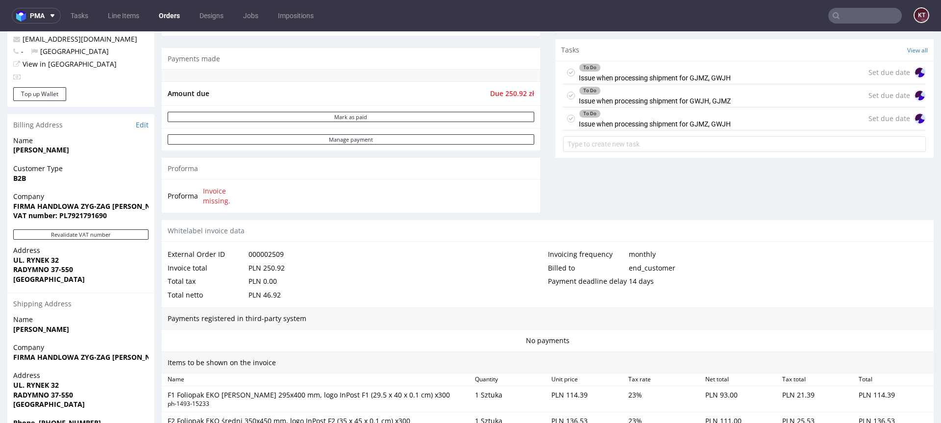
scroll to position [338, 0]
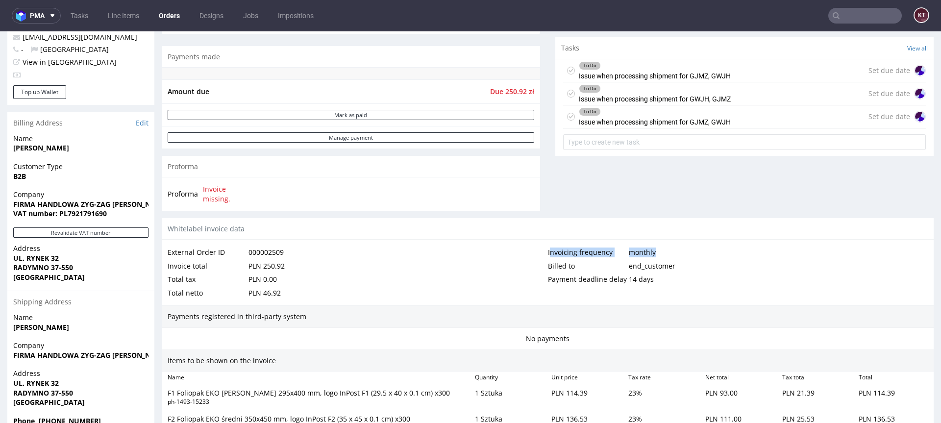
drag, startPoint x: 547, startPoint y: 256, endPoint x: 665, endPoint y: 253, distance: 118.1
click at [665, 253] on div "Invoicing frequency monthly" at bounding box center [738, 252] width 380 height 14
click at [564, 268] on div "Billed to" at bounding box center [588, 266] width 81 height 14
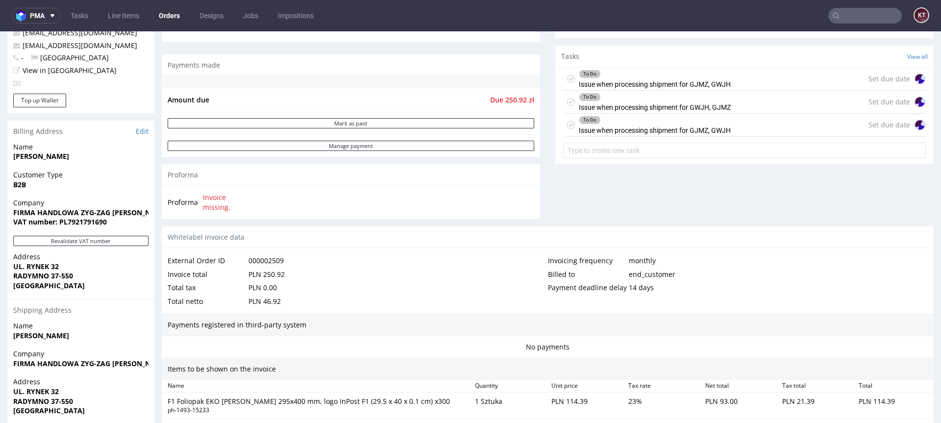
scroll to position [328, 0]
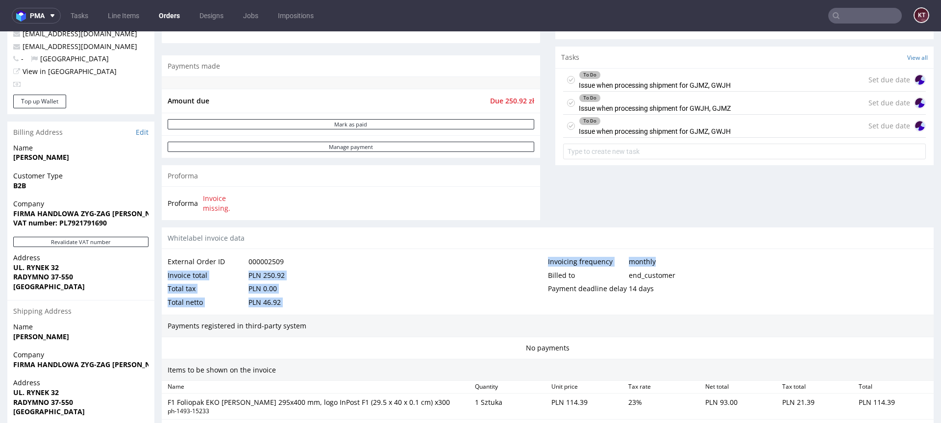
drag, startPoint x: 540, startPoint y: 261, endPoint x: 684, endPoint y: 261, distance: 143.1
click at [684, 261] on div "External Order ID 000002509 Invoice total PLN 250.92 Total tax PLN 0.00 Total n…" at bounding box center [548, 282] width 772 height 66
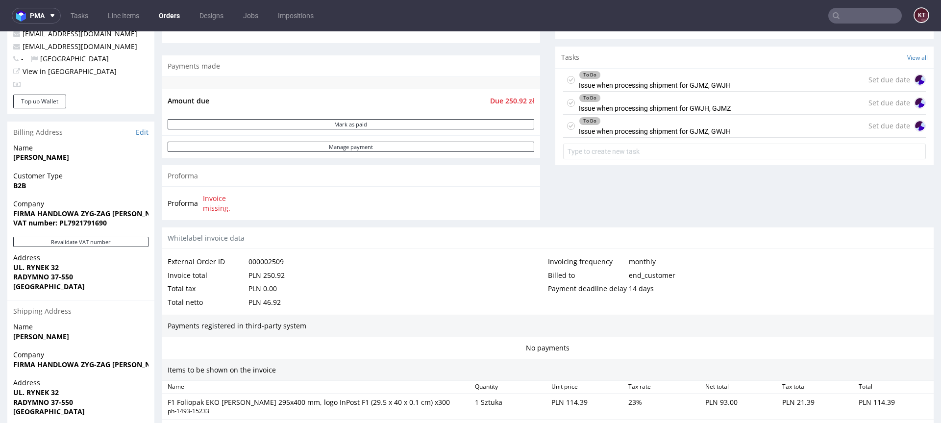
click at [585, 278] on div "Billed to" at bounding box center [588, 276] width 81 height 14
click at [567, 269] on div "Billed to" at bounding box center [588, 276] width 81 height 14
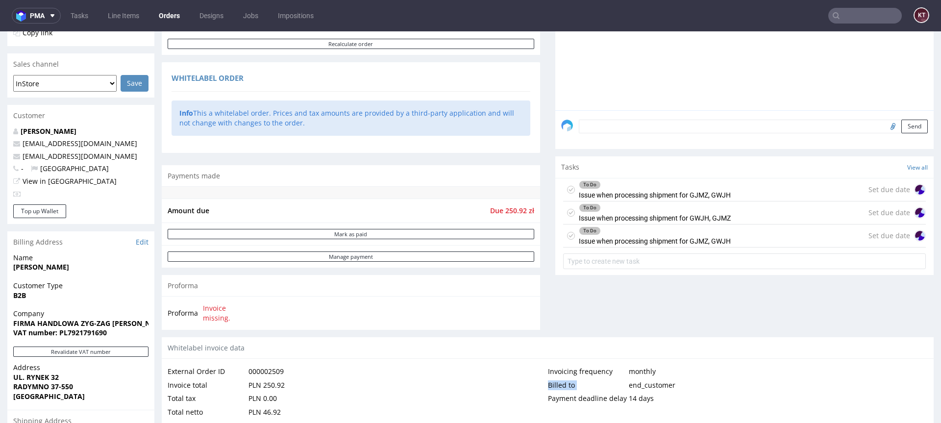
scroll to position [211, 0]
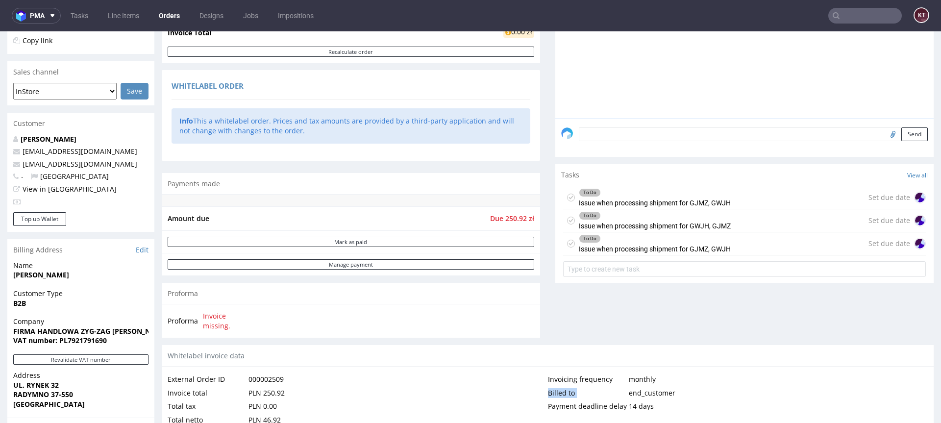
click at [622, 334] on div "Comments User (0) Order (0) Automatic (0) Attachments (0) All (0) View all (0) …" at bounding box center [744, 127] width 378 height 435
click at [648, 328] on div "Comments User (0) Order (0) Automatic (0) Attachments (0) All (0) View all (0) …" at bounding box center [744, 127] width 378 height 435
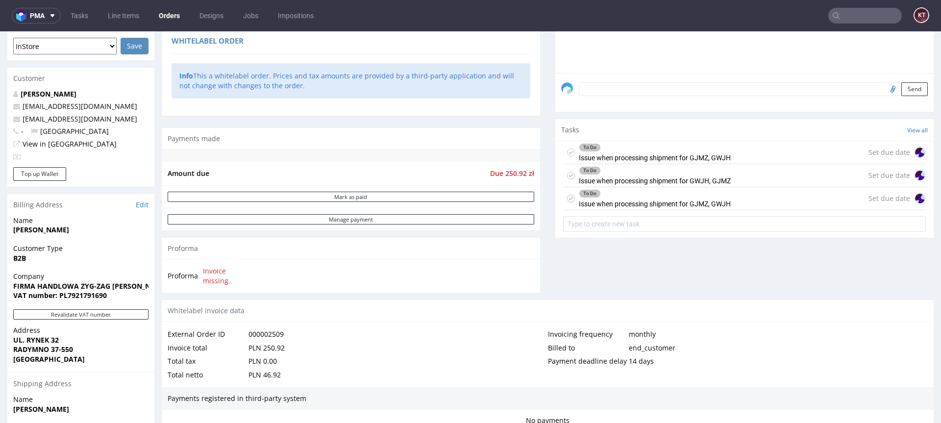
click at [623, 343] on div "Billed to" at bounding box center [588, 348] width 81 height 14
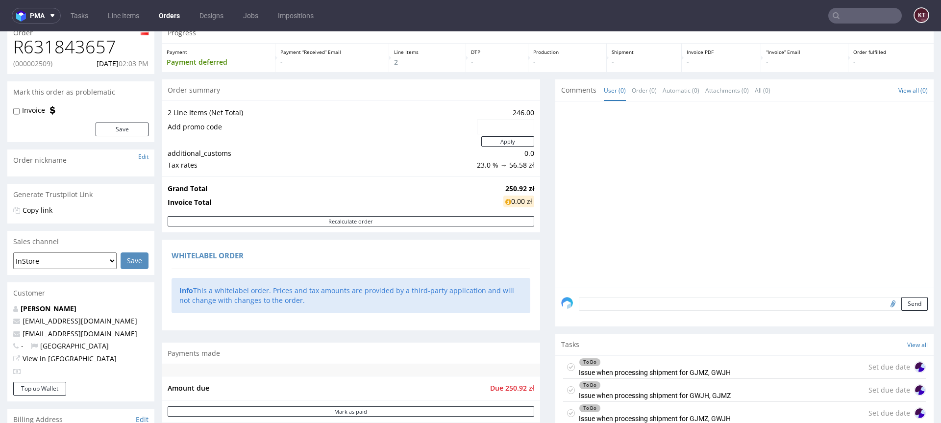
scroll to position [32, 0]
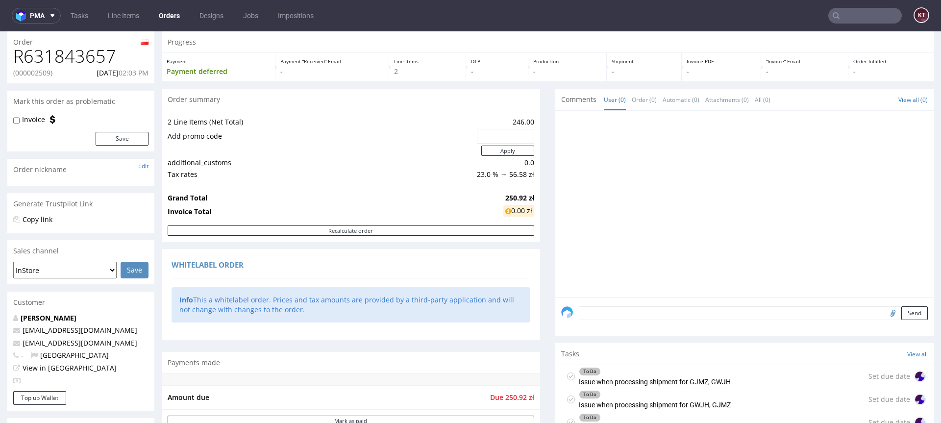
click at [487, 336] on div "Whitelabel order Info This a whitelabel order. Prices and tax amounts are provi…" at bounding box center [351, 294] width 378 height 90
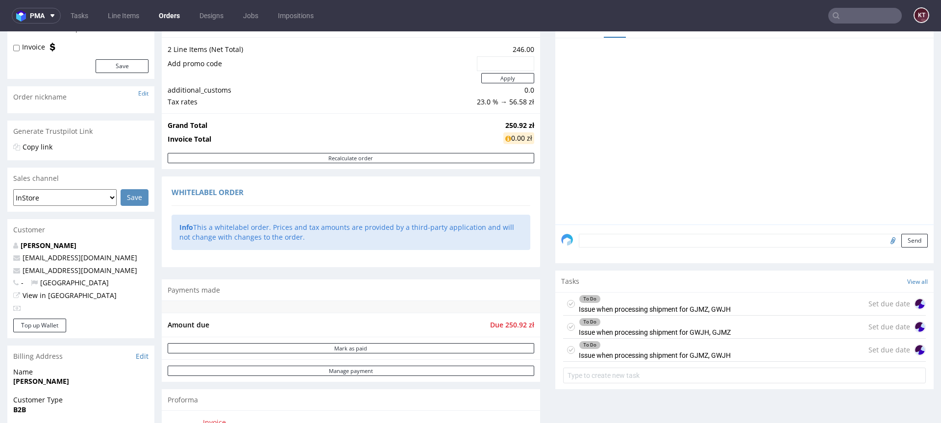
click at [549, 336] on div "Progress Payment Payment deferred Payment “Received” Email - Line Items 2 DTP -…" at bounding box center [548, 387] width 772 height 857
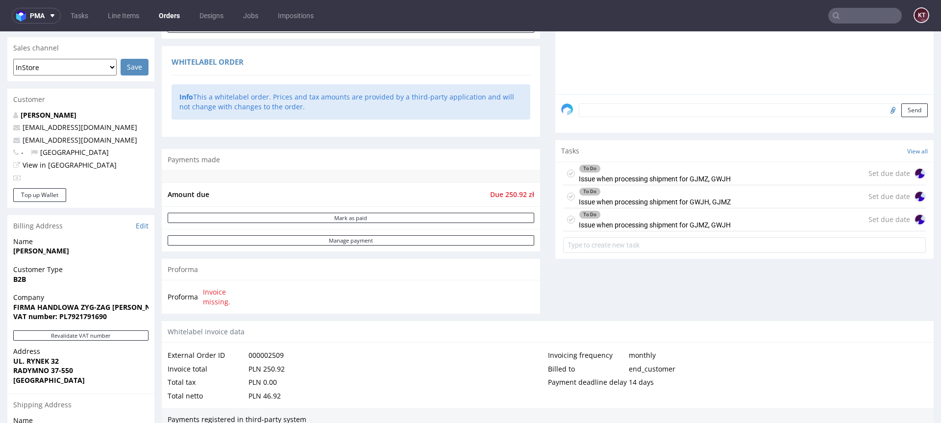
scroll to position [349, 0]
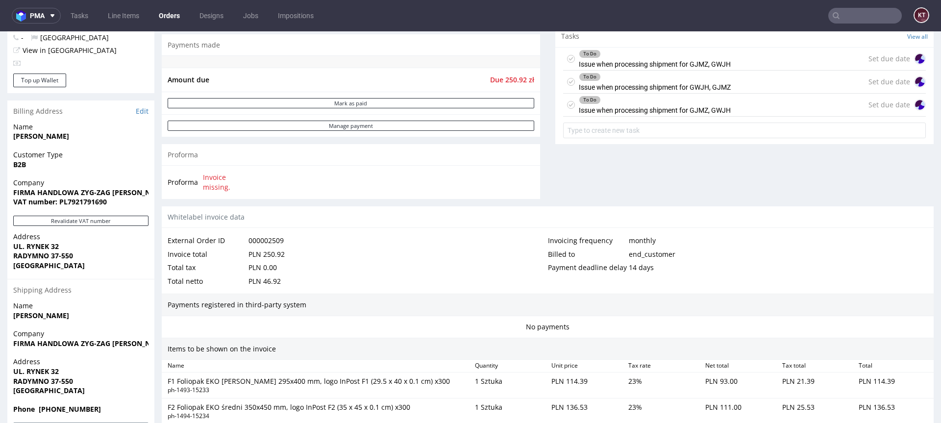
click at [638, 241] on div "monthly" at bounding box center [642, 241] width 27 height 14
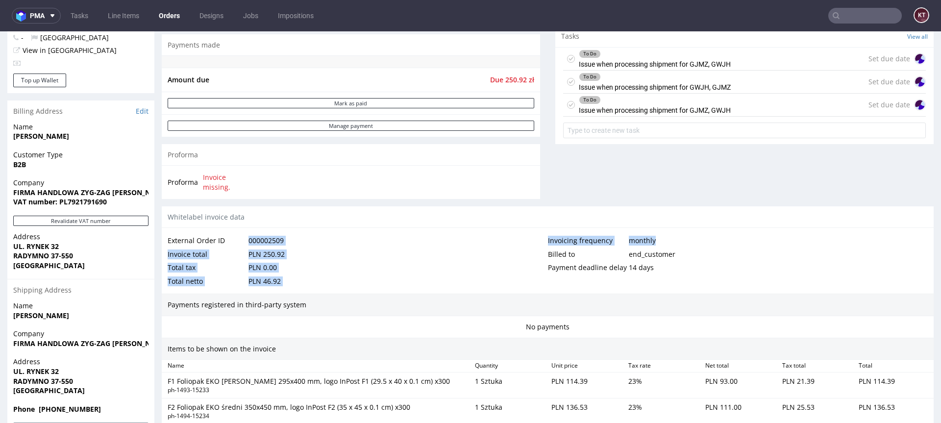
drag, startPoint x: 539, startPoint y: 235, endPoint x: 655, endPoint y: 238, distance: 116.2
click at [655, 238] on div "External Order ID 000002509 Invoice total PLN 250.92 Total tax PLN 0.00 Total n…" at bounding box center [548, 261] width 772 height 66
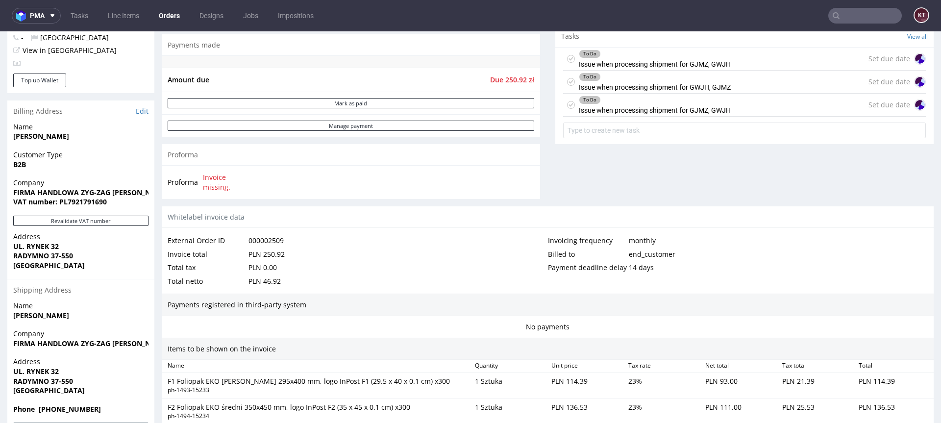
click at [621, 251] on div "Billed to" at bounding box center [588, 254] width 81 height 14
click at [631, 270] on div "14 days" at bounding box center [641, 268] width 25 height 14
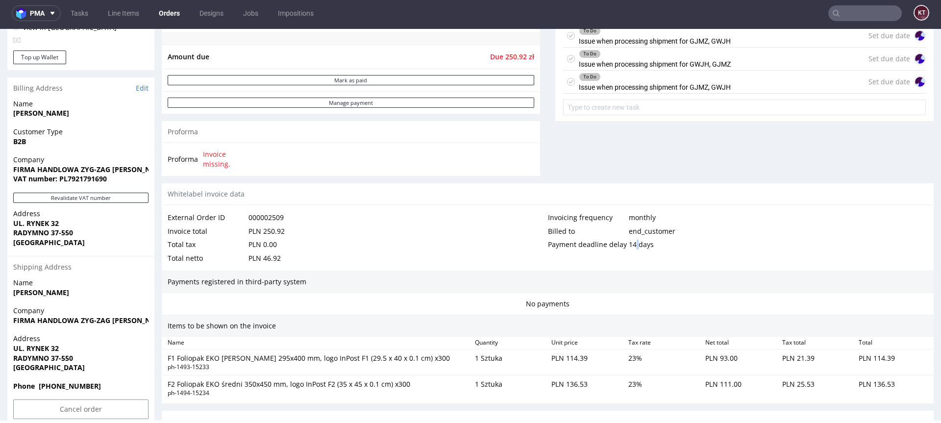
scroll to position [362, 0]
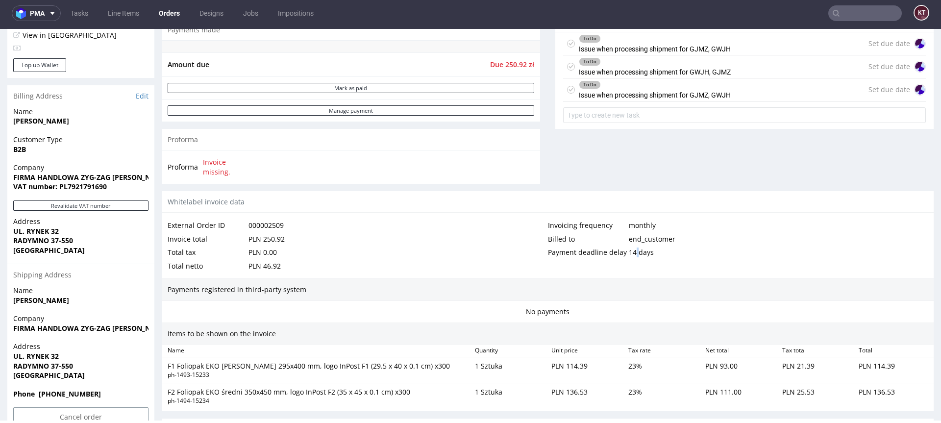
click at [640, 255] on div "14 days" at bounding box center [641, 252] width 25 height 14
click at [663, 223] on div "Invoicing frequency monthly" at bounding box center [738, 226] width 380 height 14
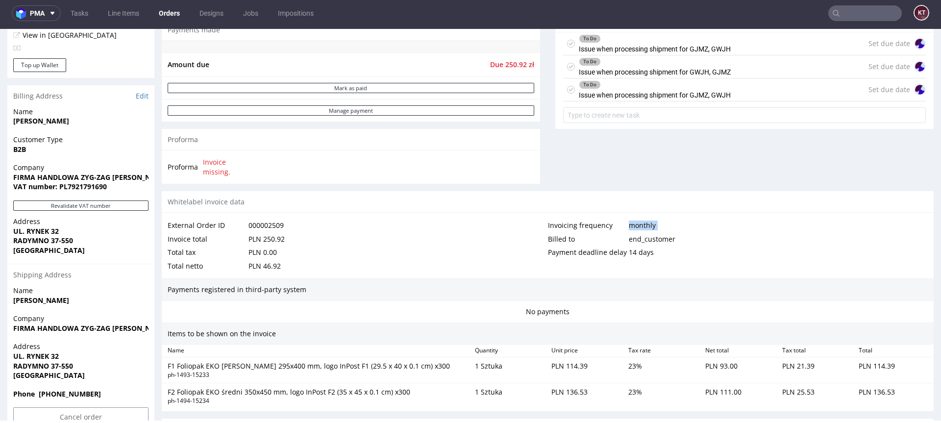
click at [663, 223] on div "Invoicing frequency monthly" at bounding box center [738, 226] width 380 height 14
click at [636, 253] on div "14 days" at bounding box center [641, 252] width 25 height 14
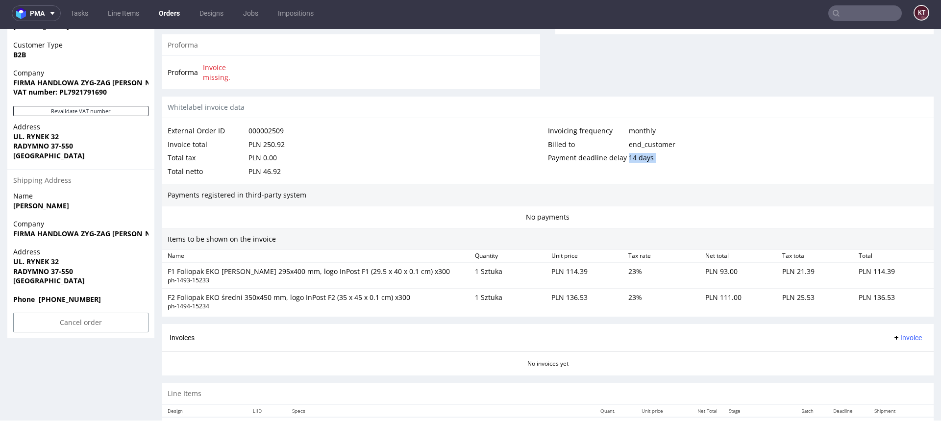
scroll to position [463, 0]
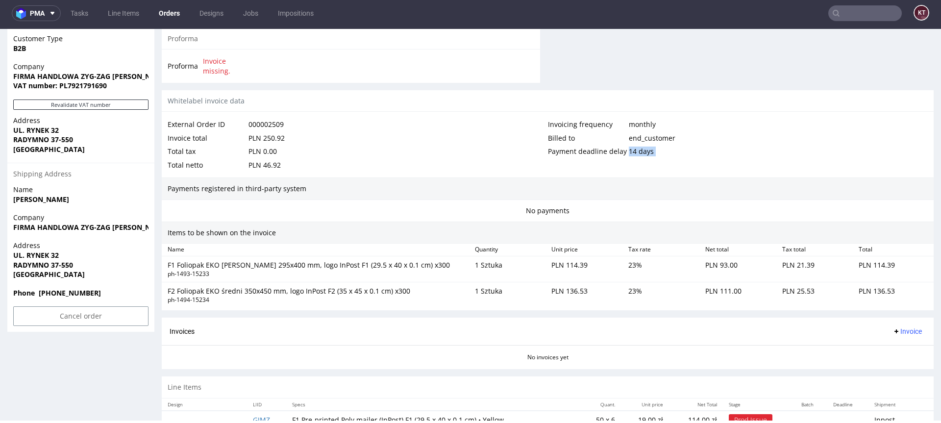
click at [639, 298] on div "23 %" at bounding box center [662, 295] width 77 height 22
click at [642, 175] on div "External Order ID 000002509 Invoice total PLN 250.92 Total tax PLN 0.00 Total n…" at bounding box center [548, 145] width 772 height 66
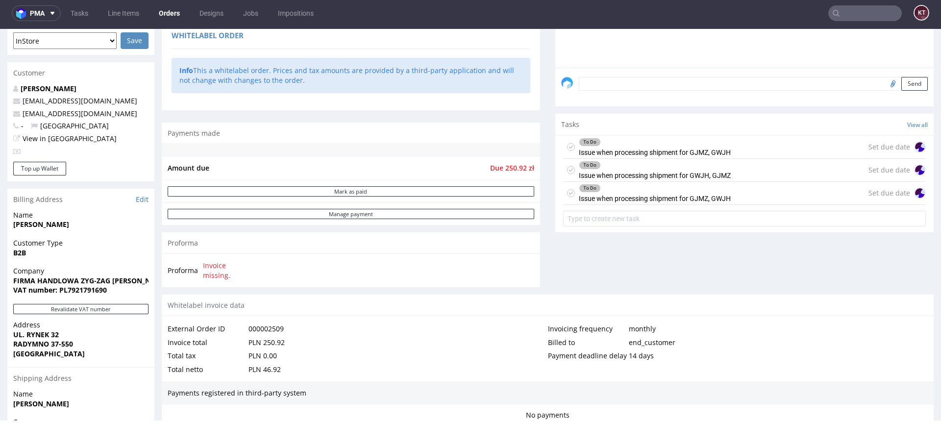
scroll to position [209, 0]
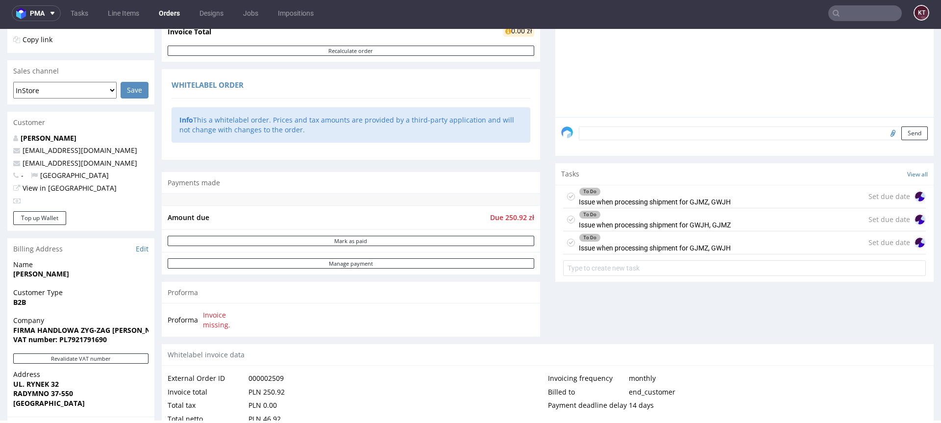
click at [657, 115] on div at bounding box center [747, 27] width 372 height 180
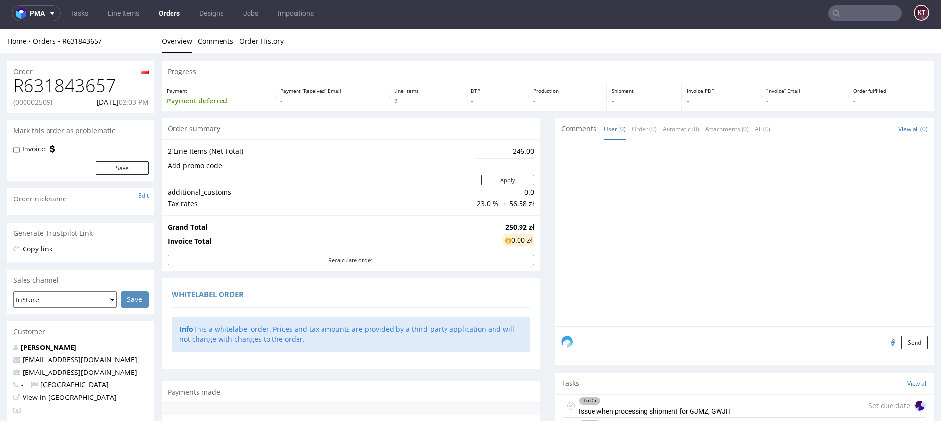
scroll to position [0, 0]
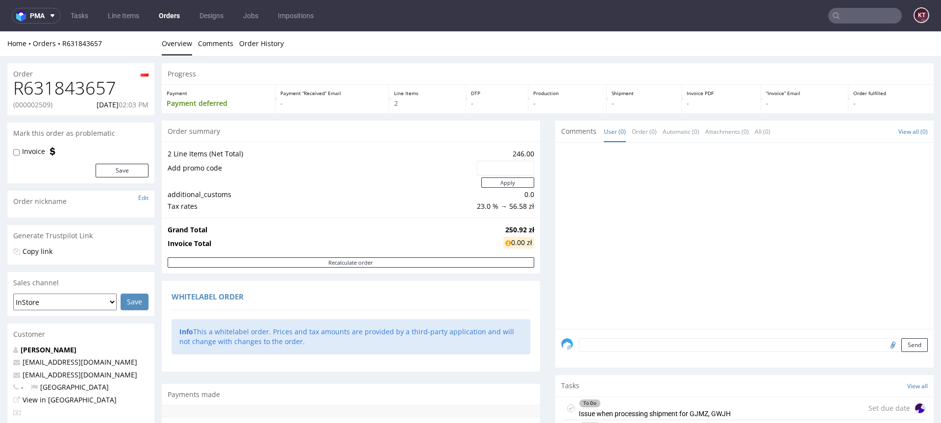
click at [301, 234] on td "Grand Total" at bounding box center [334, 230] width 333 height 12
click at [316, 198] on td "additional_customs" at bounding box center [321, 195] width 307 height 12
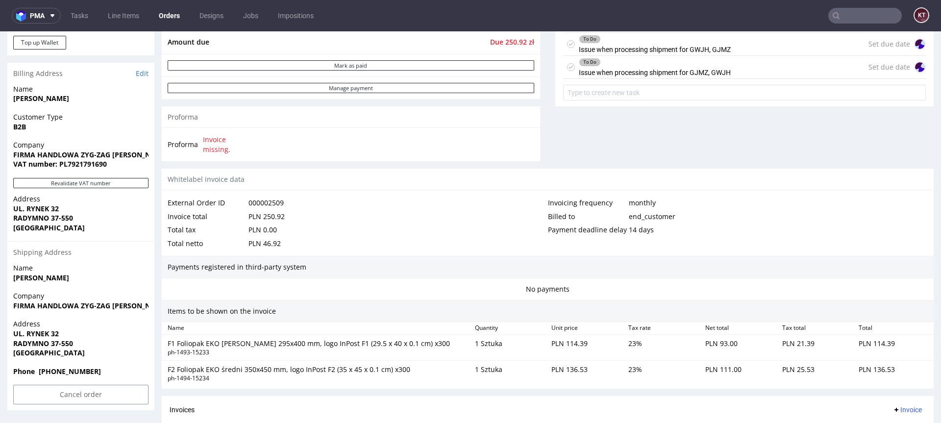
click at [316, 201] on div "External Order ID 000002509" at bounding box center [358, 203] width 380 height 14
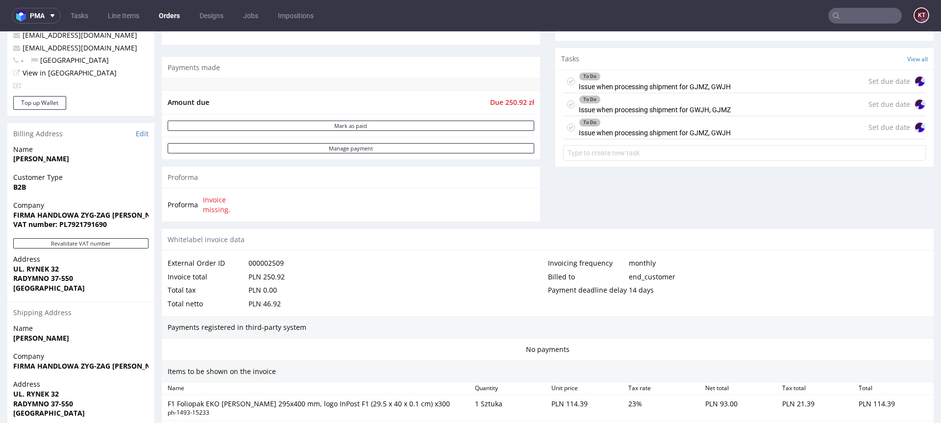
scroll to position [328, 0]
click at [727, 293] on div "Payment deadline delay 14 days" at bounding box center [738, 289] width 380 height 14
click at [631, 231] on div "Whitelabel invoice data" at bounding box center [548, 238] width 772 height 22
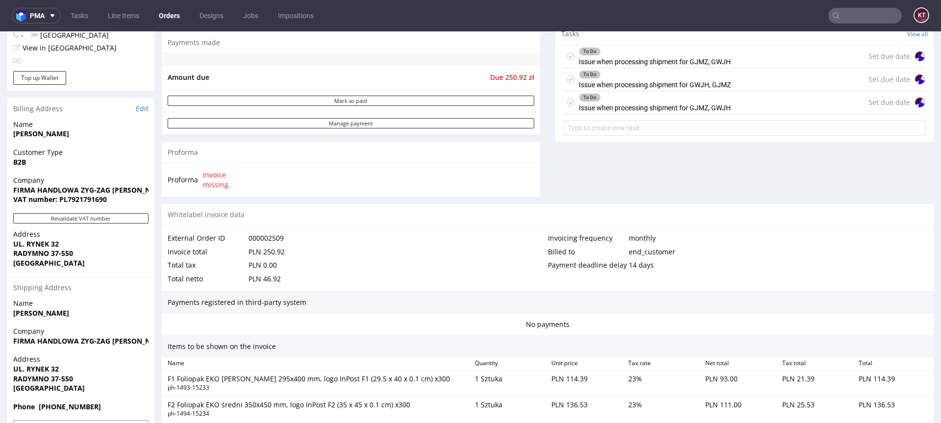
scroll to position [361, 0]
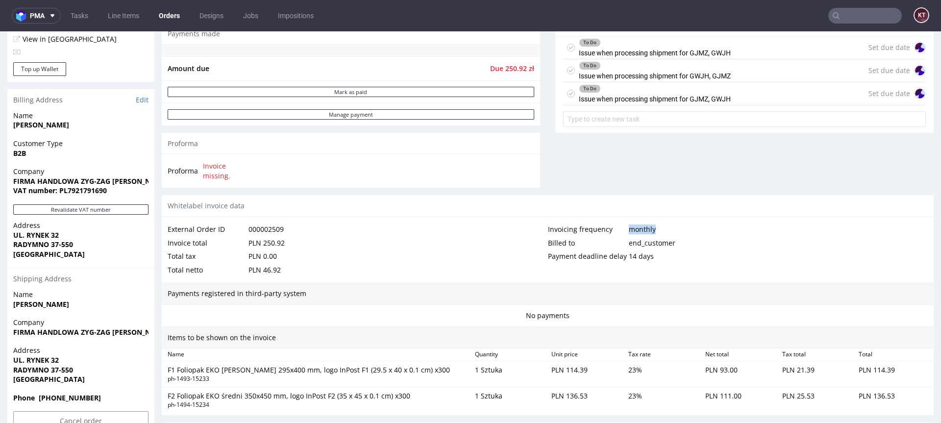
drag, startPoint x: 623, startPoint y: 228, endPoint x: 661, endPoint y: 228, distance: 37.2
click at [661, 228] on div "Invoicing frequency monthly" at bounding box center [738, 229] width 380 height 14
click at [640, 245] on div "end_customer" at bounding box center [652, 243] width 47 height 14
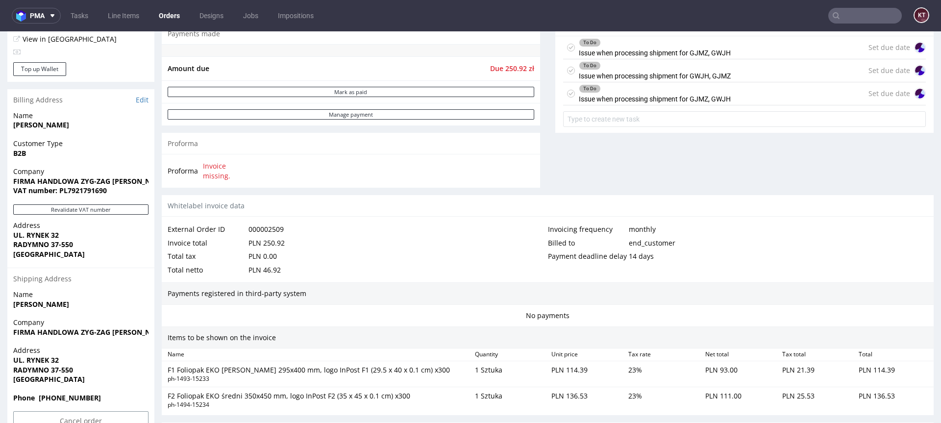
click at [639, 257] on div "14 days" at bounding box center [641, 256] width 25 height 14
click at [641, 233] on div "monthly" at bounding box center [642, 229] width 27 height 14
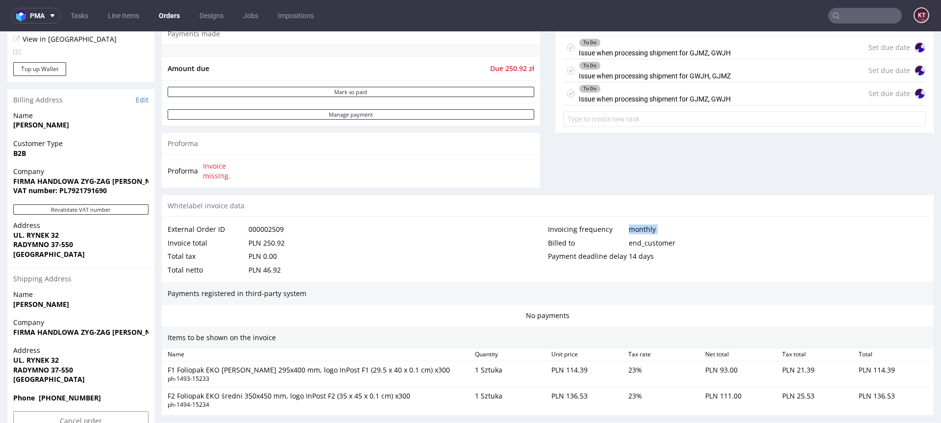
click at [641, 233] on div "monthly" at bounding box center [642, 229] width 27 height 14
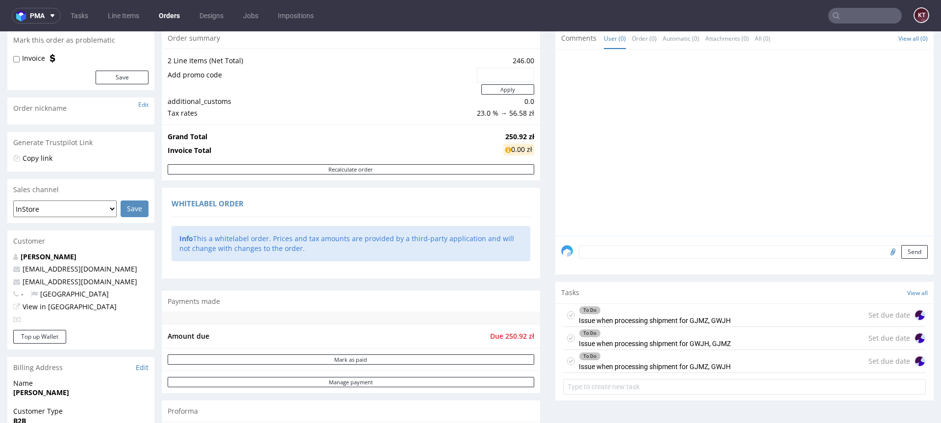
scroll to position [0, 0]
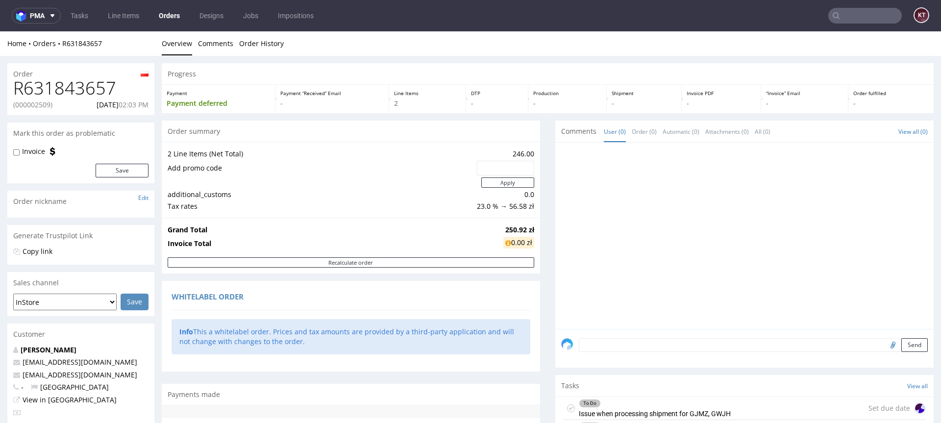
click at [555, 277] on div at bounding box center [744, 236] width 378 height 186
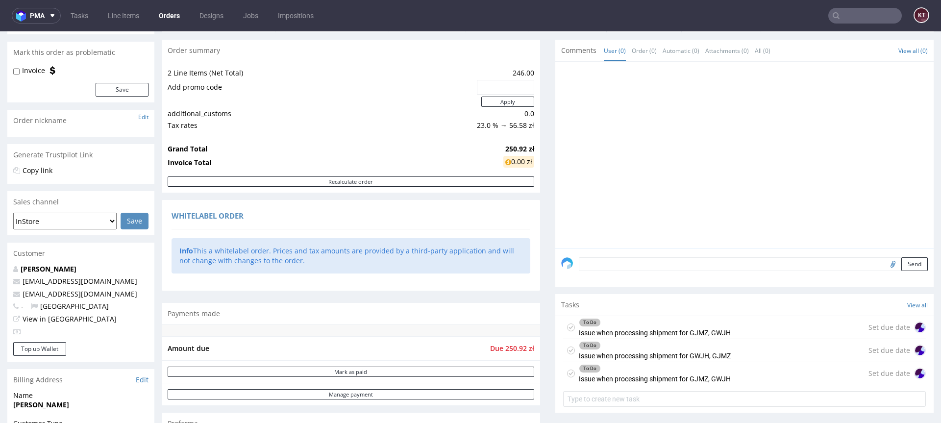
scroll to position [88, 0]
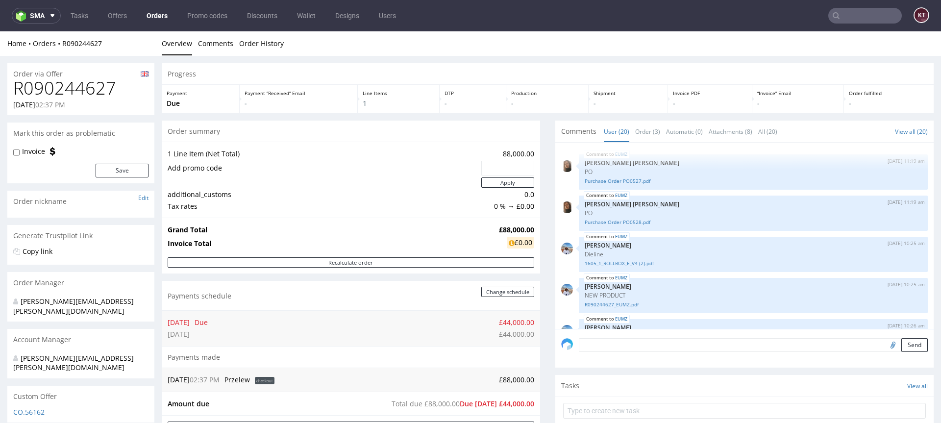
scroll to position [622, 0]
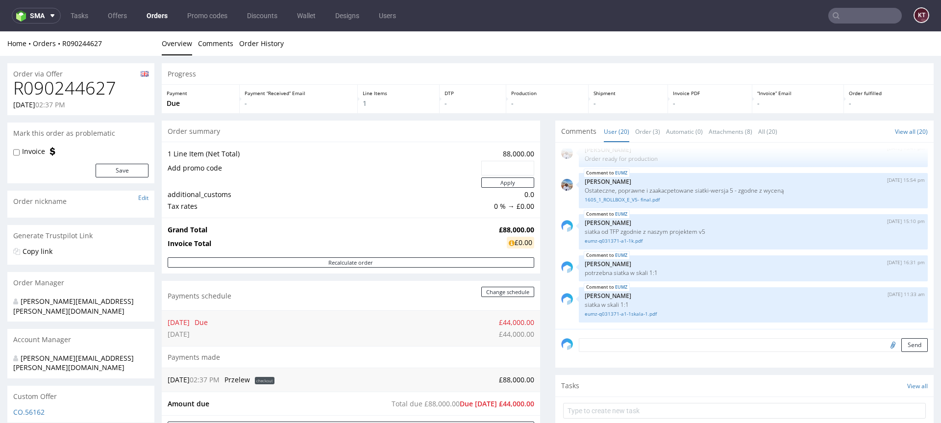
click at [868, 18] on input "text" at bounding box center [865, 16] width 74 height 16
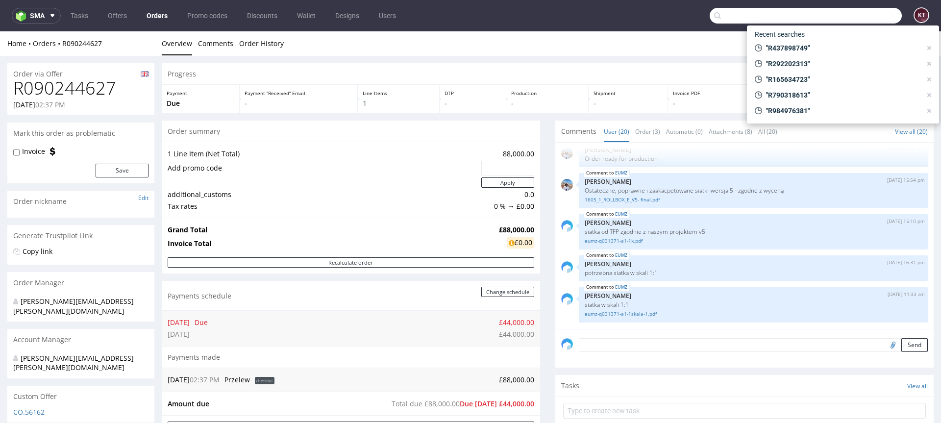
paste input "R017443909"
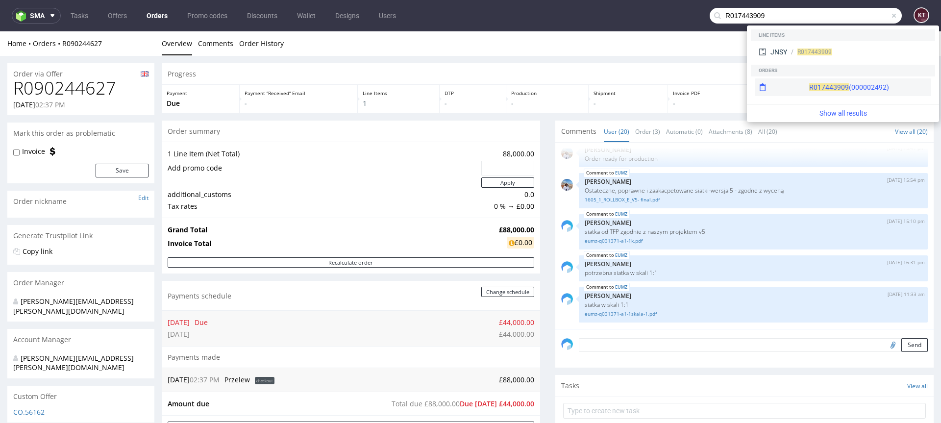
type input "R017443909"
click at [809, 86] on span "R017443909" at bounding box center [829, 87] width 40 height 8
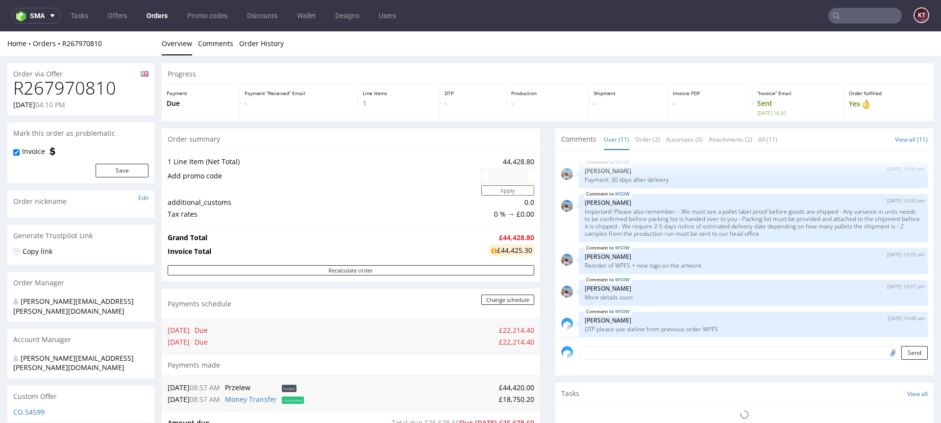
scroll to position [260, 0]
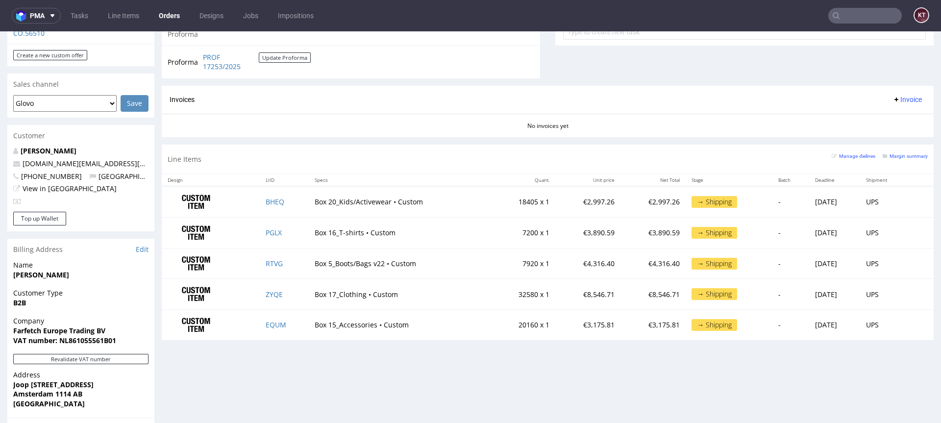
scroll to position [406, 0]
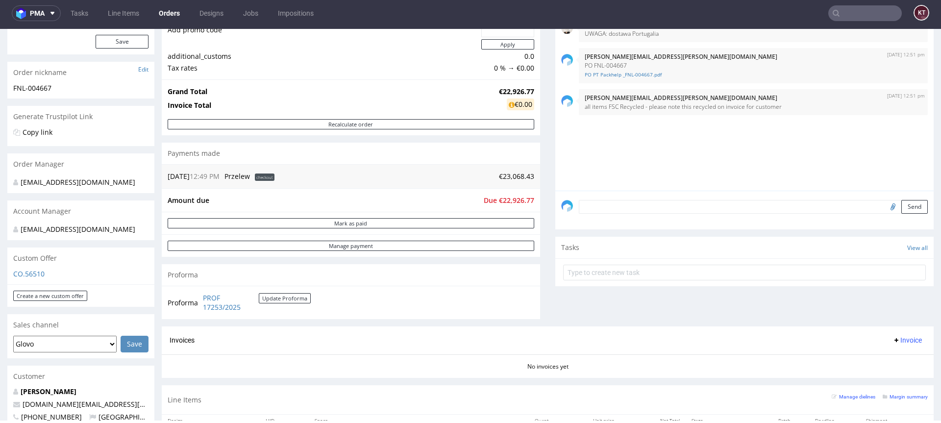
scroll to position [72, 0]
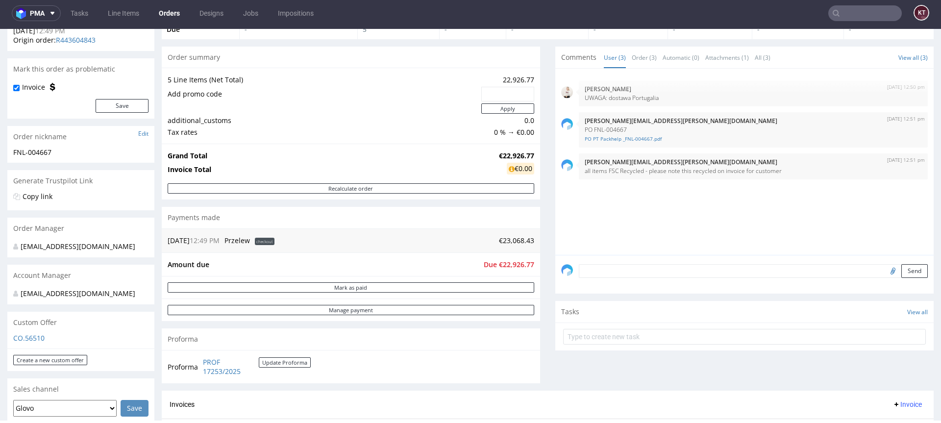
click at [742, 203] on div "[DATE] 12:50 pm [PERSON_NAME] UWAGA: dostawa Portugalia [DATE] 12:51 pm [PERSON…" at bounding box center [747, 164] width 372 height 180
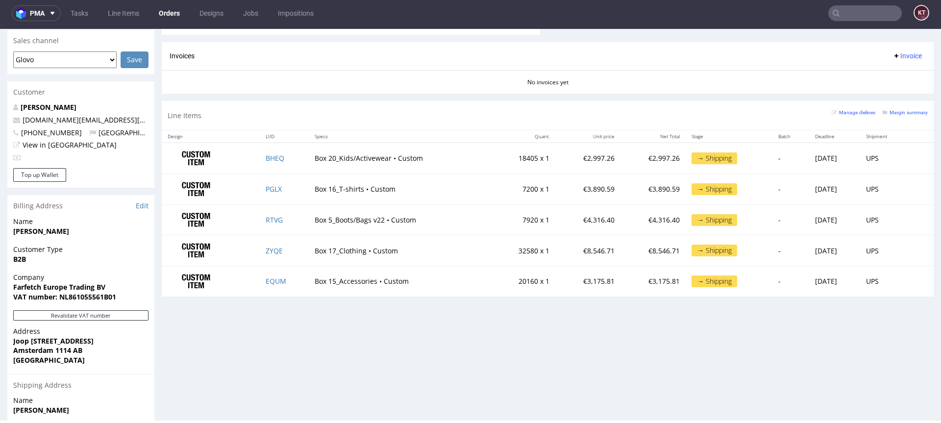
scroll to position [421, 0]
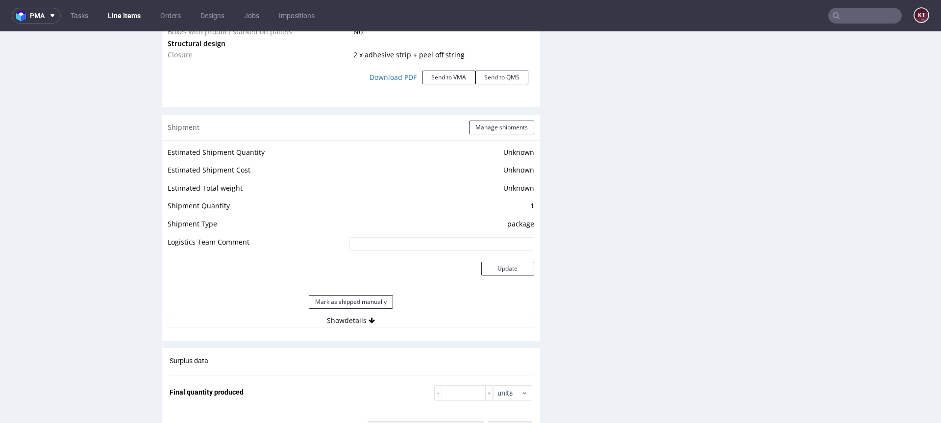
scroll to position [1260, 0]
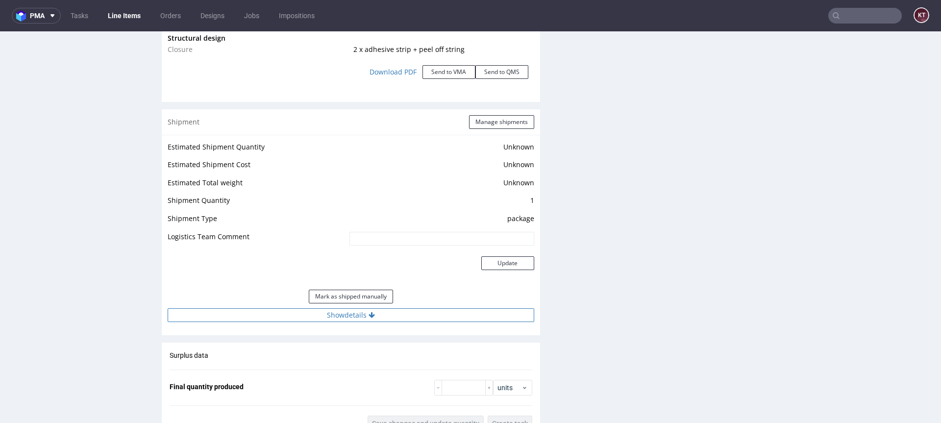
click at [396, 315] on button "Show details" at bounding box center [351, 315] width 367 height 14
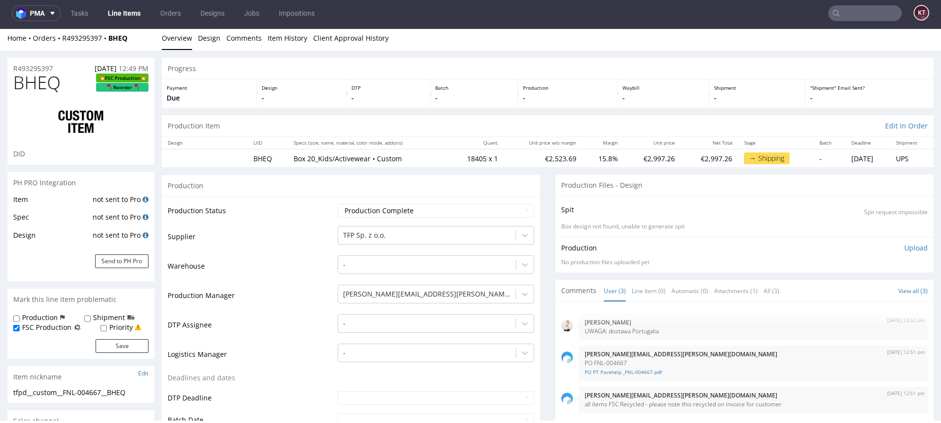
scroll to position [0, 0]
